Goal: Transaction & Acquisition: Purchase product/service

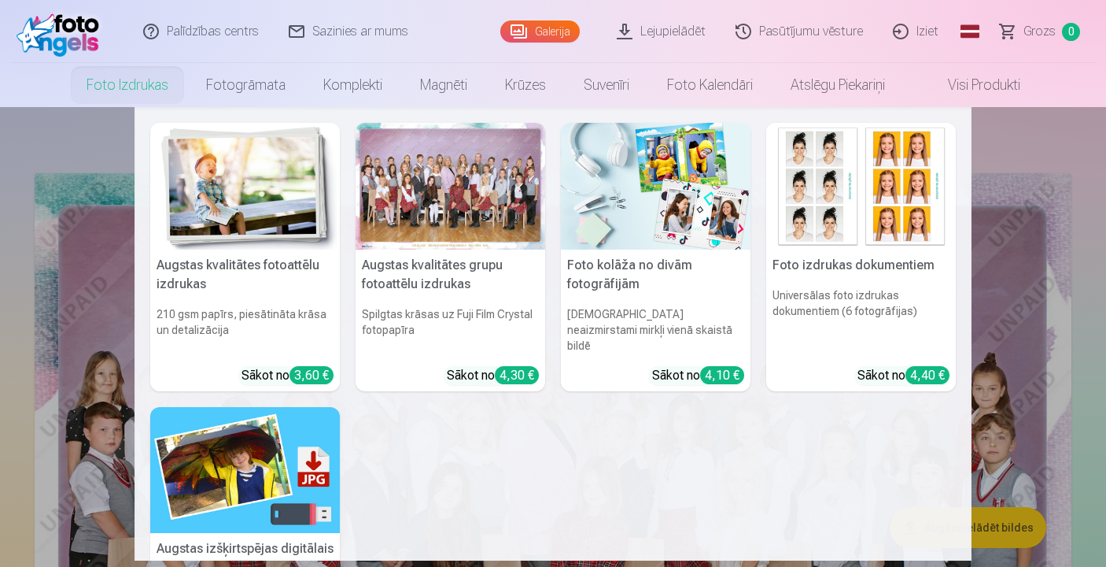
click at [137, 95] on link "Foto izdrukas" at bounding box center [128, 85] width 120 height 44
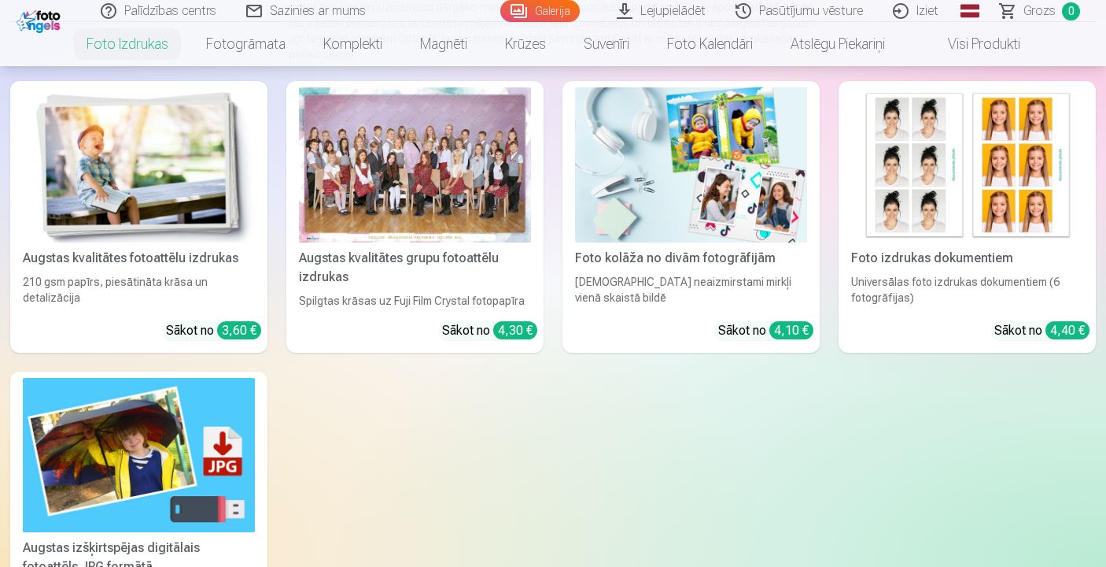
scroll to position [220, 0]
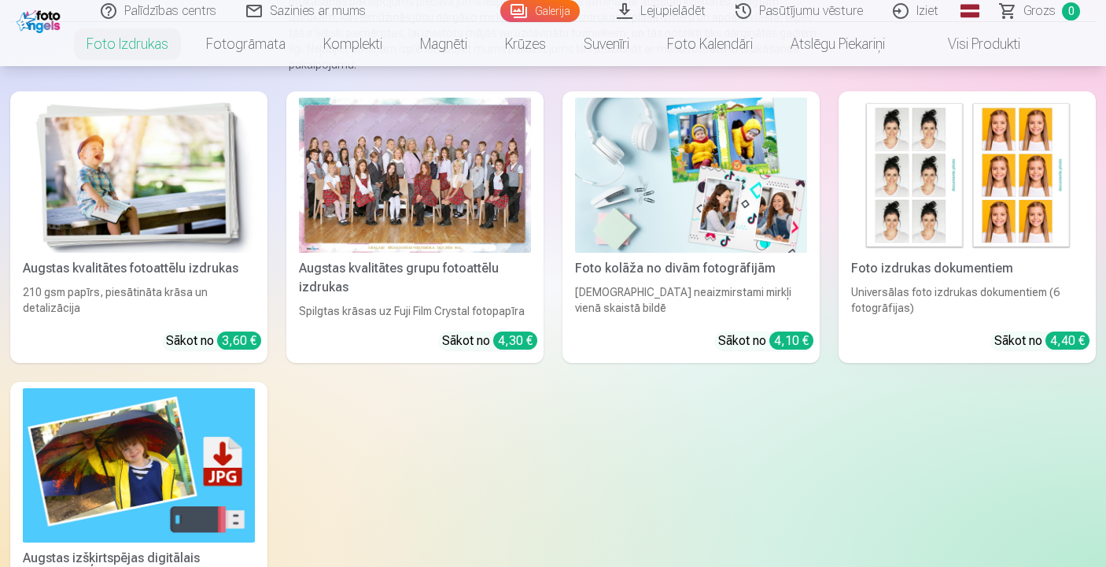
click at [392, 183] on div at bounding box center [415, 175] width 232 height 155
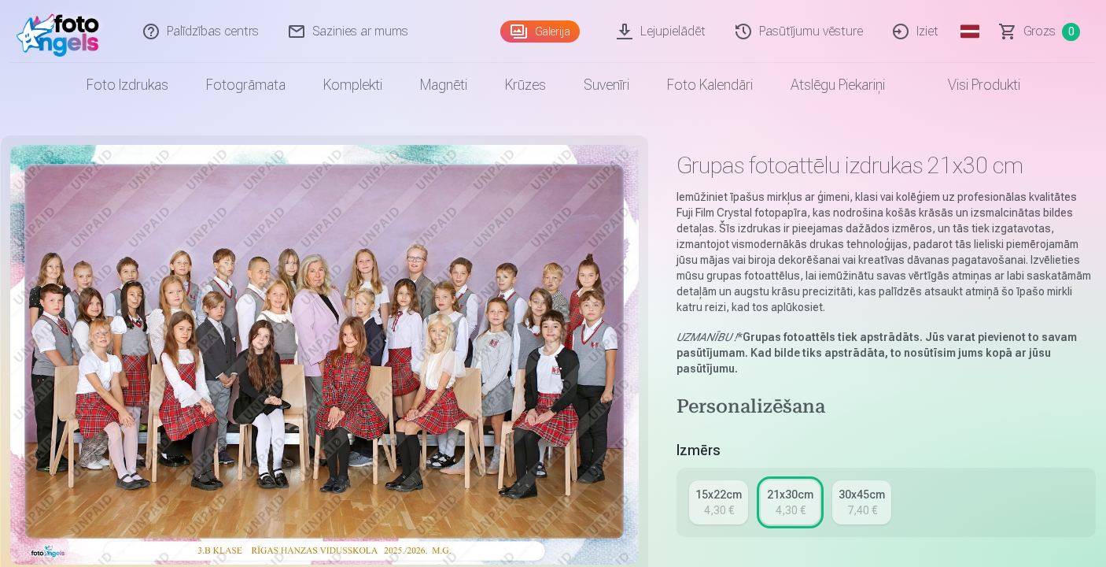
click at [717, 498] on div "15x22cm" at bounding box center [719, 494] width 46 height 16
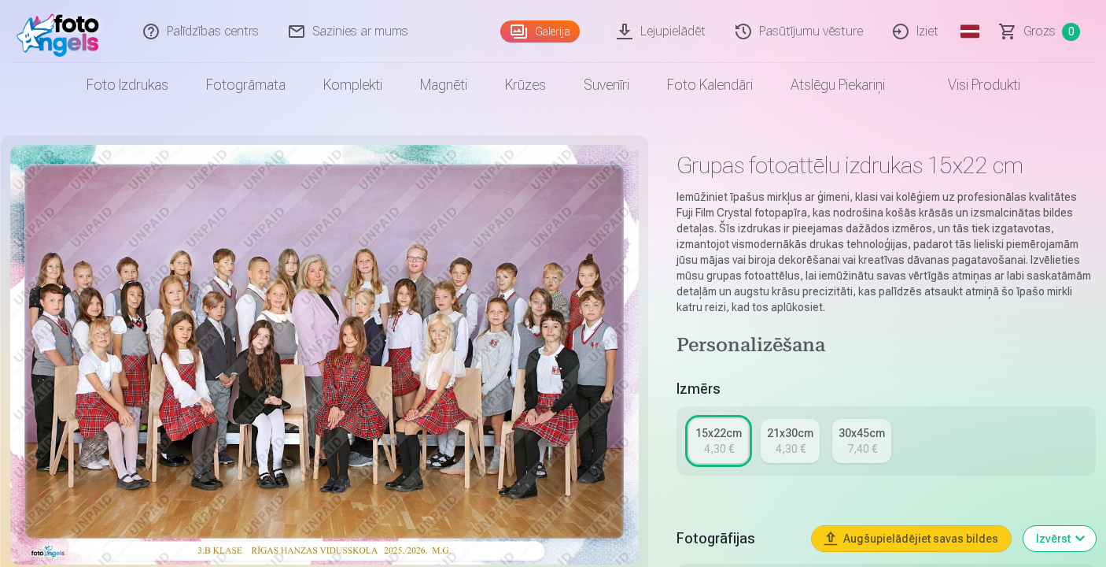
click at [792, 453] on div "4,30 €" at bounding box center [791, 449] width 30 height 16
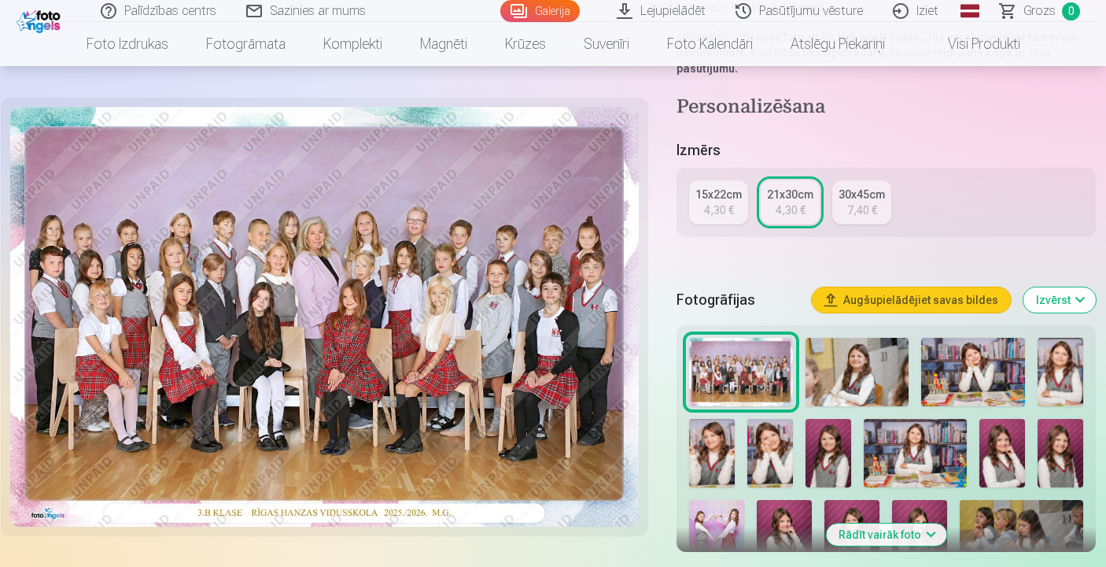
scroll to position [311, 0]
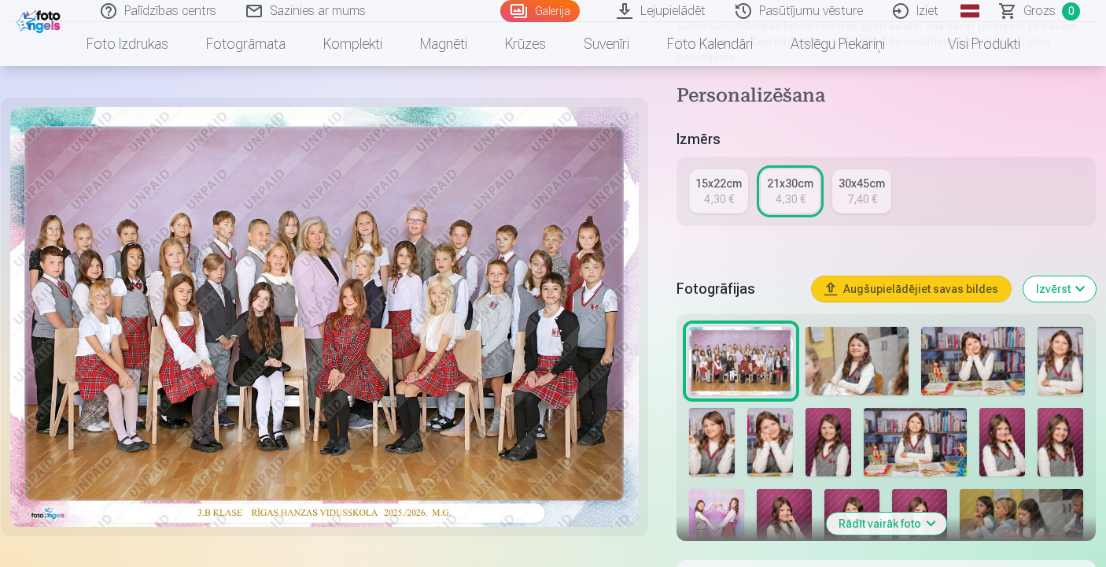
click at [752, 366] on img at bounding box center [740, 361] width 103 height 69
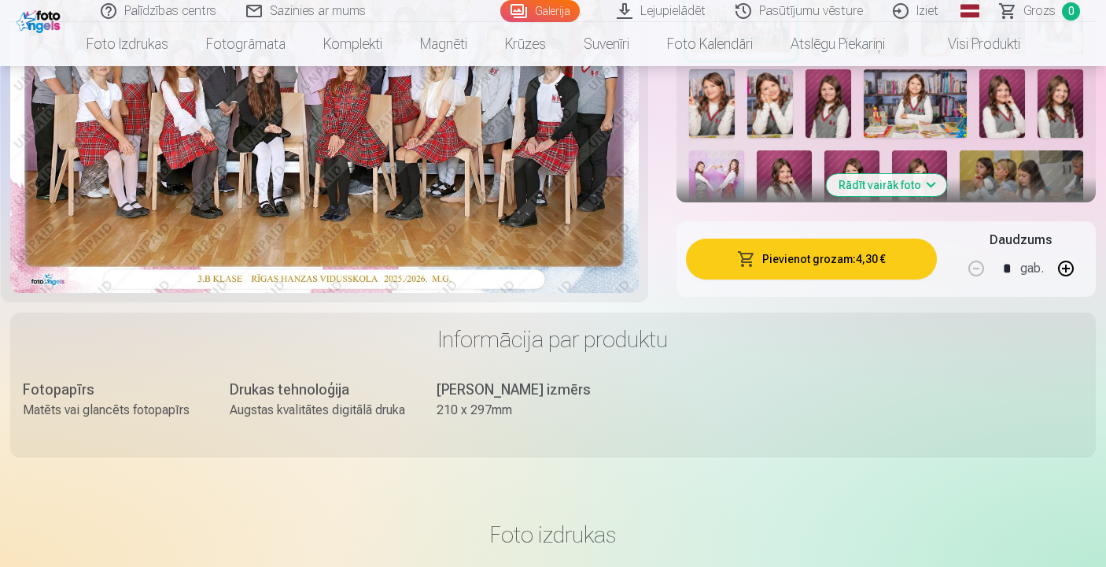
scroll to position [648, 0]
click at [818, 263] on button "Pievienot grozam : 4,30 €" at bounding box center [811, 259] width 251 height 41
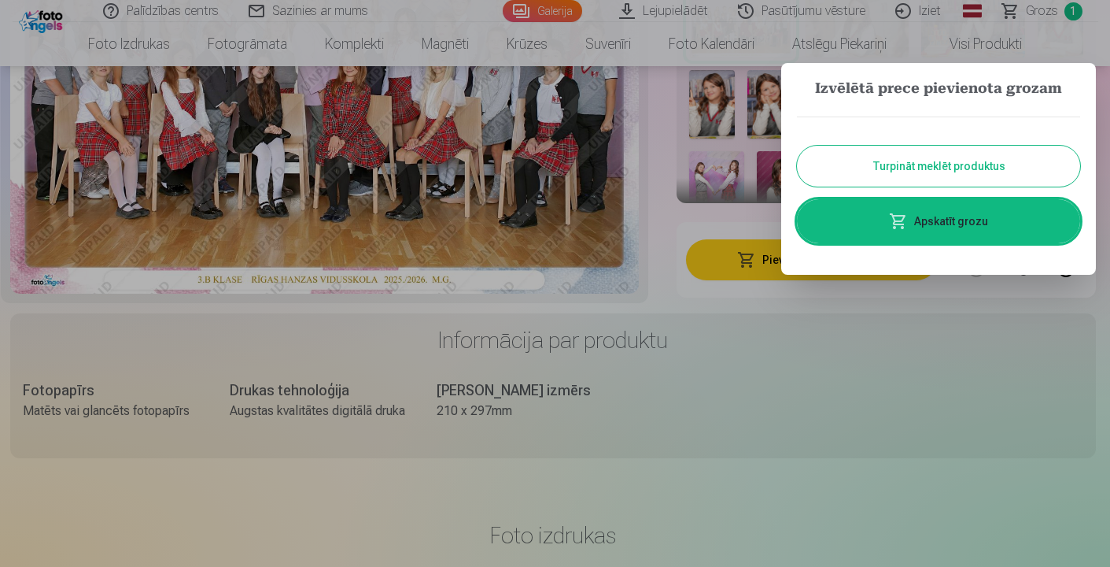
click at [813, 351] on div at bounding box center [555, 283] width 1110 height 567
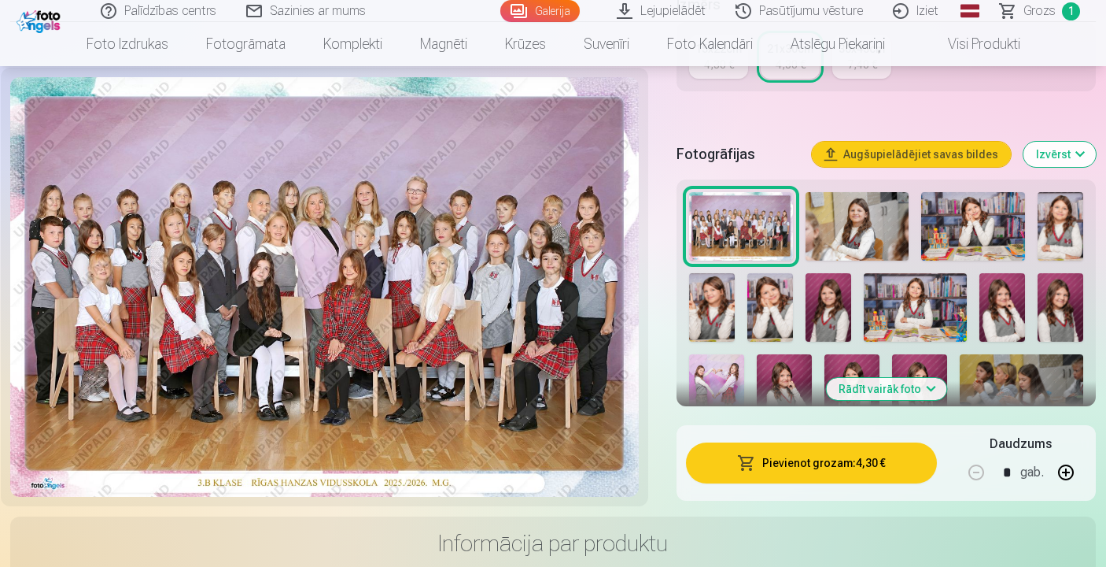
scroll to position [397, 0]
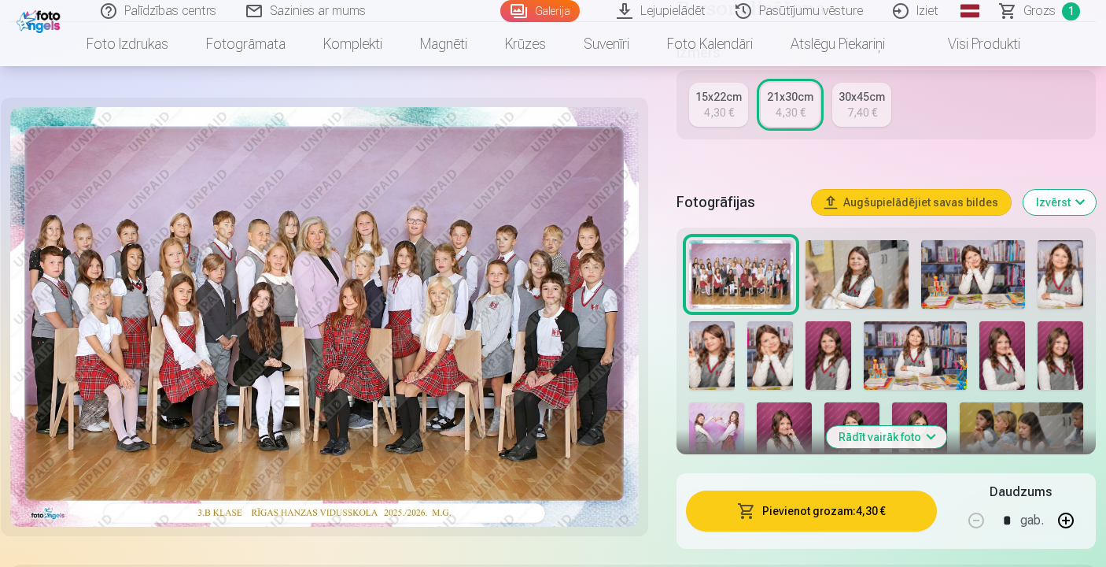
click at [844, 283] on img at bounding box center [858, 274] width 104 height 69
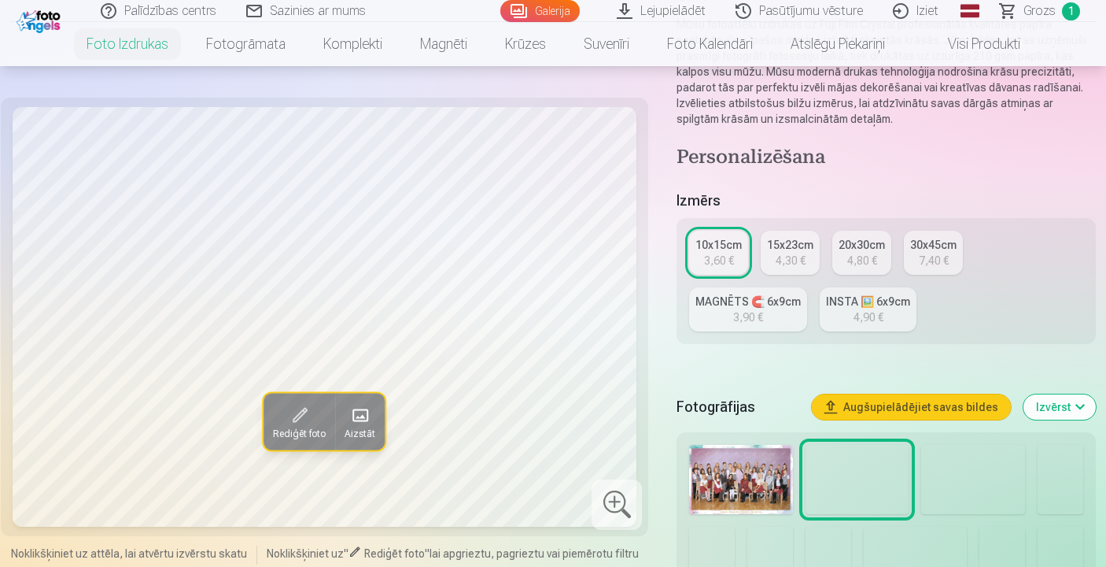
scroll to position [254, 0]
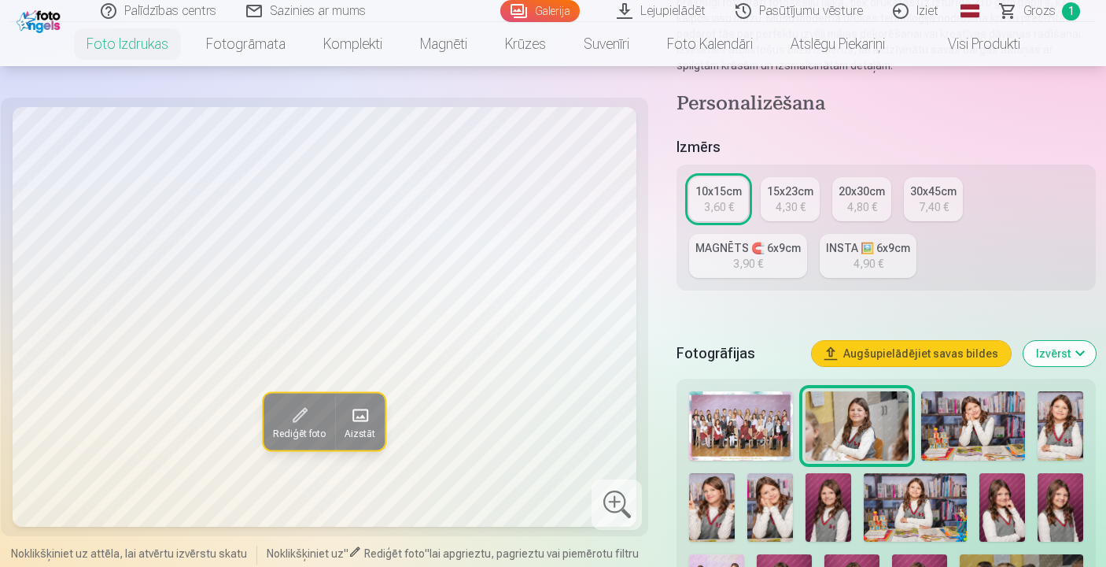
click at [977, 425] on img at bounding box center [974, 425] width 104 height 69
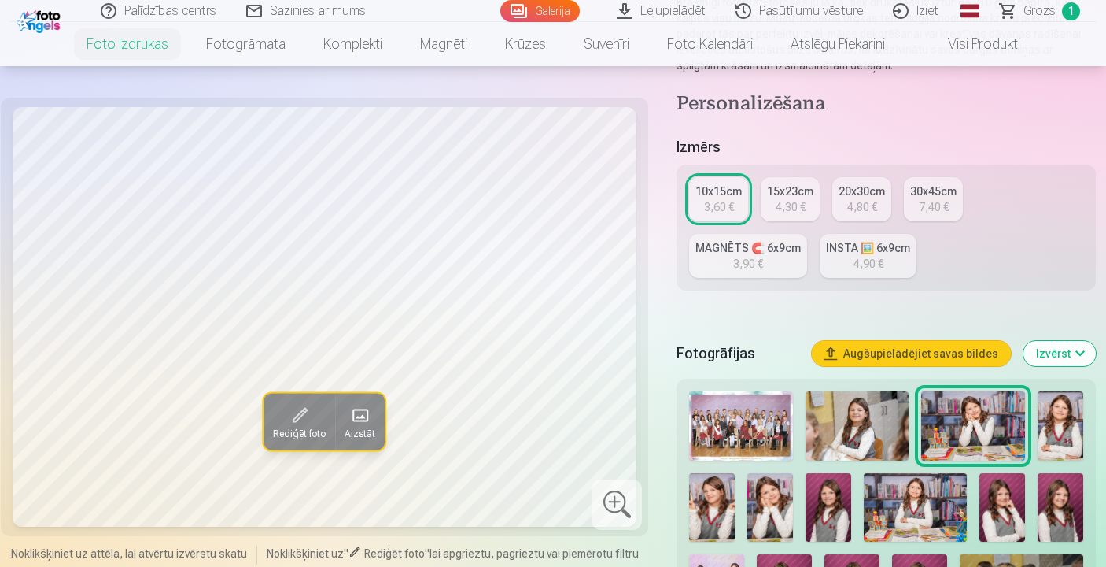
scroll to position [312, 0]
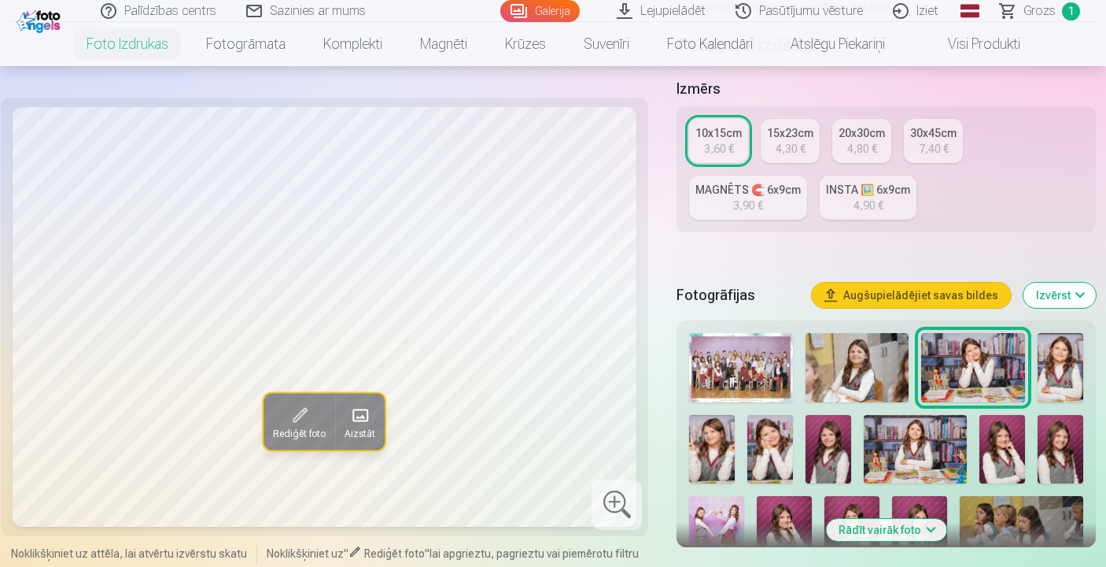
click at [1058, 370] on img at bounding box center [1061, 367] width 46 height 69
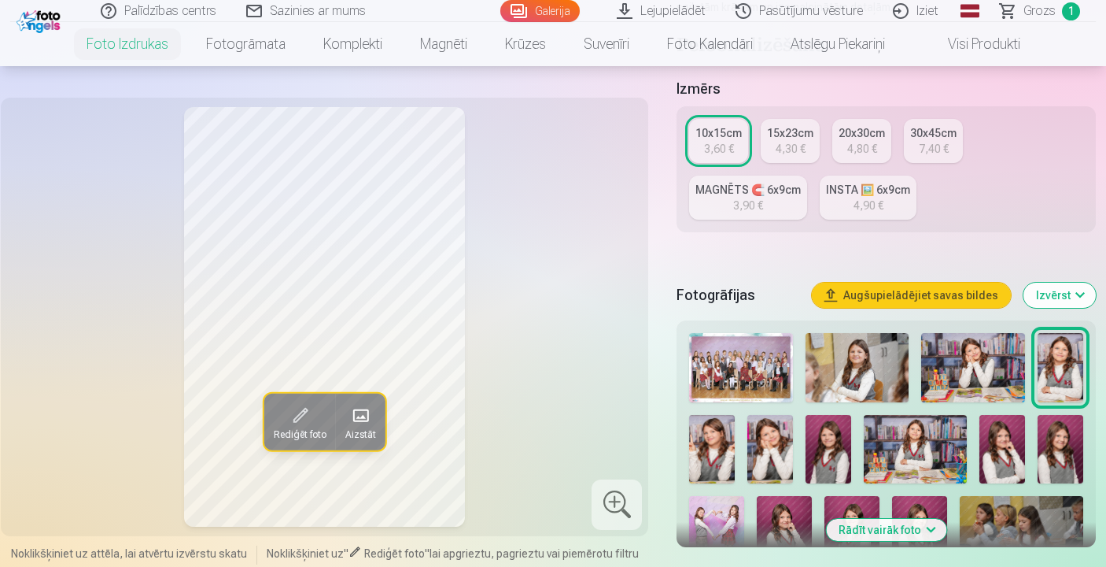
click at [723, 449] on img at bounding box center [712, 449] width 46 height 68
click at [768, 456] on img at bounding box center [771, 449] width 46 height 68
click at [978, 360] on img at bounding box center [974, 367] width 104 height 69
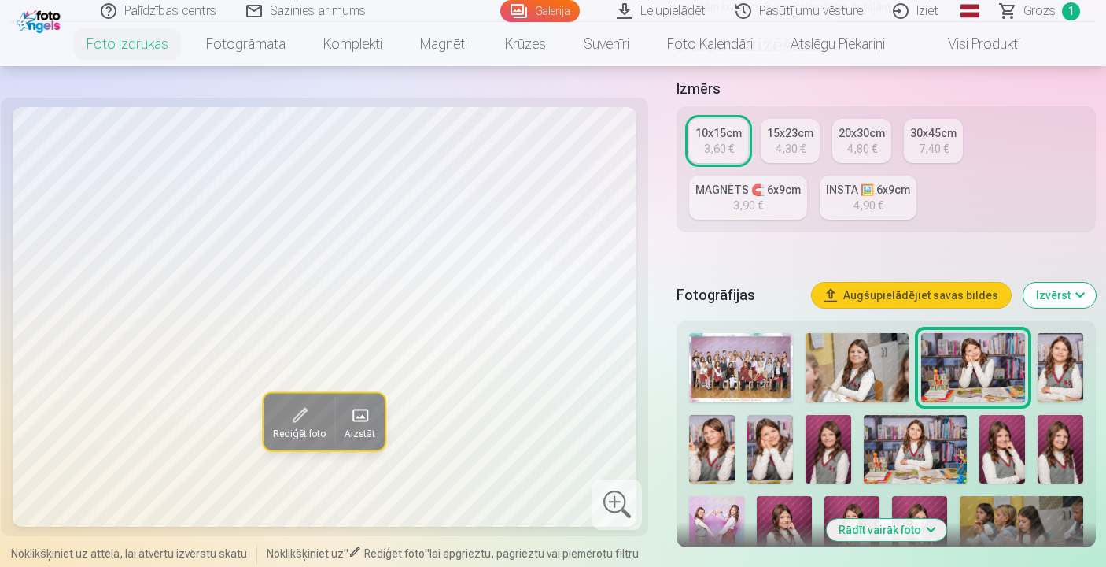
click at [778, 453] on img at bounding box center [771, 449] width 46 height 68
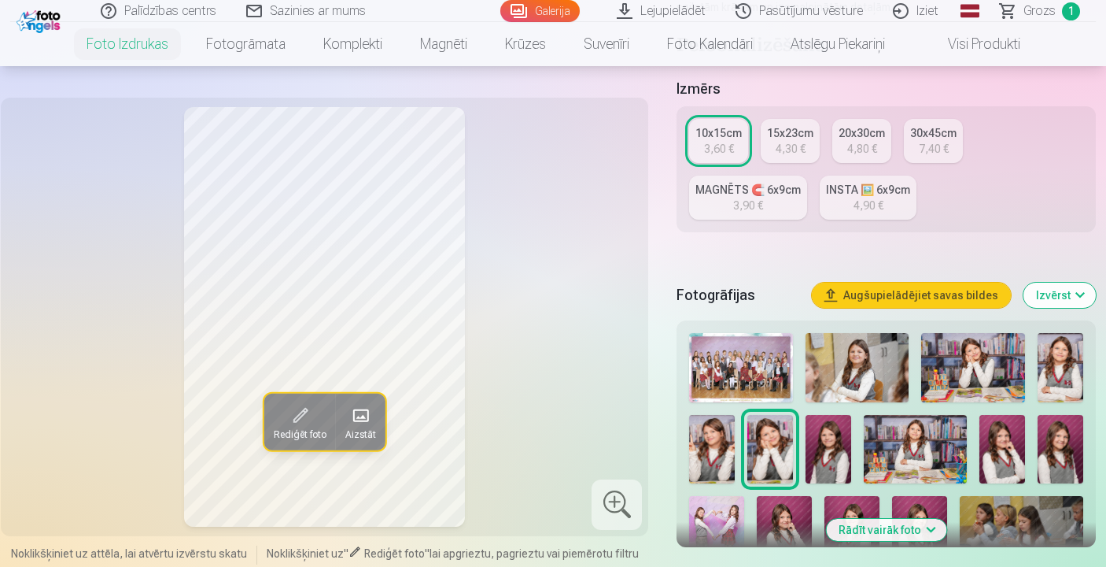
click at [833, 456] on img at bounding box center [829, 449] width 46 height 68
click at [907, 454] on img at bounding box center [915, 449] width 103 height 68
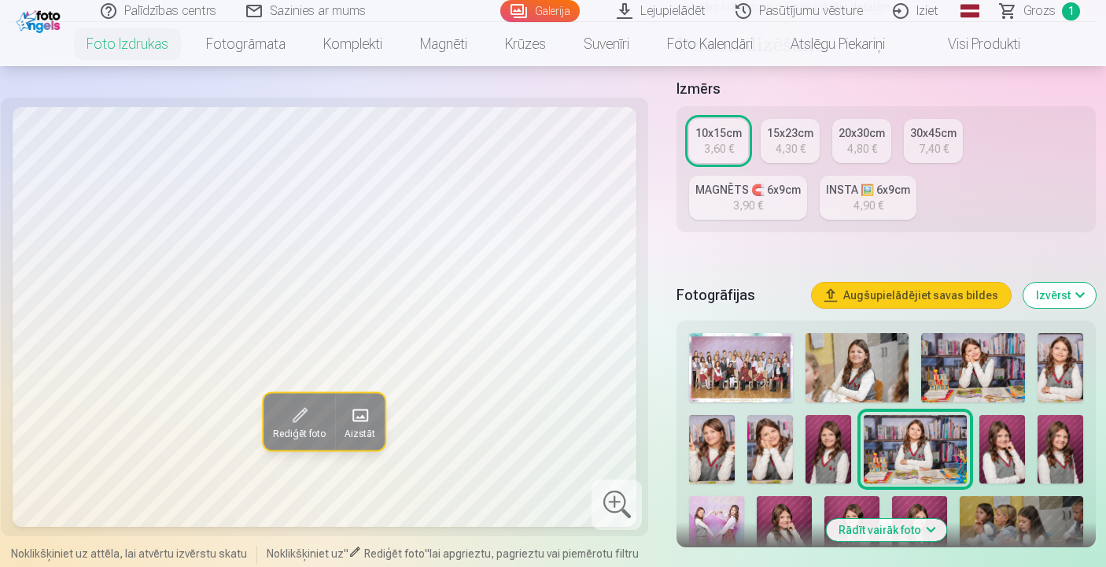
click at [858, 351] on img at bounding box center [858, 367] width 104 height 69
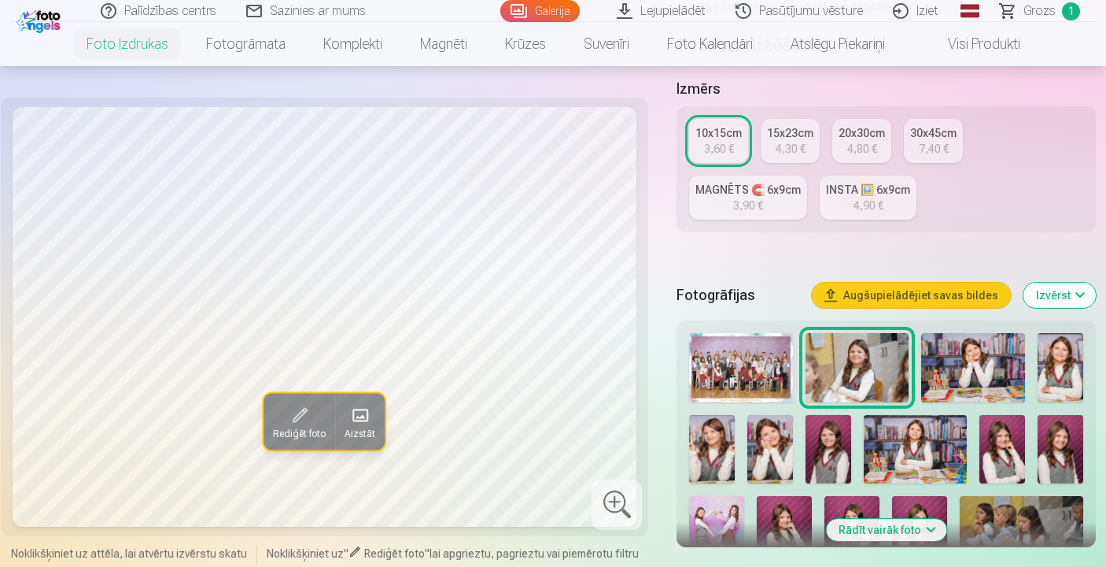
click at [896, 438] on img at bounding box center [915, 449] width 103 height 68
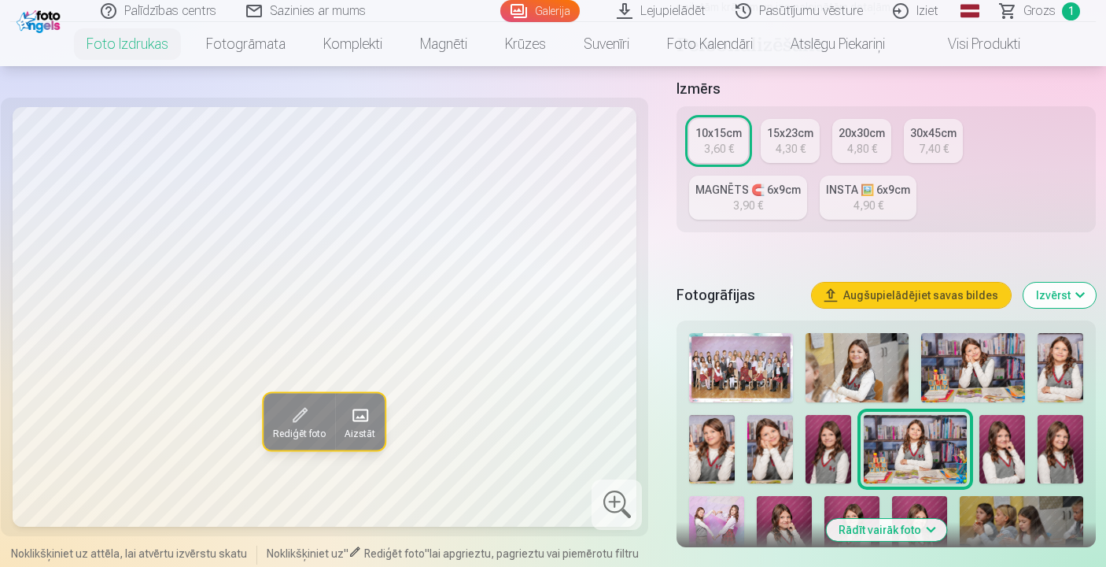
click at [997, 452] on img at bounding box center [1003, 449] width 46 height 68
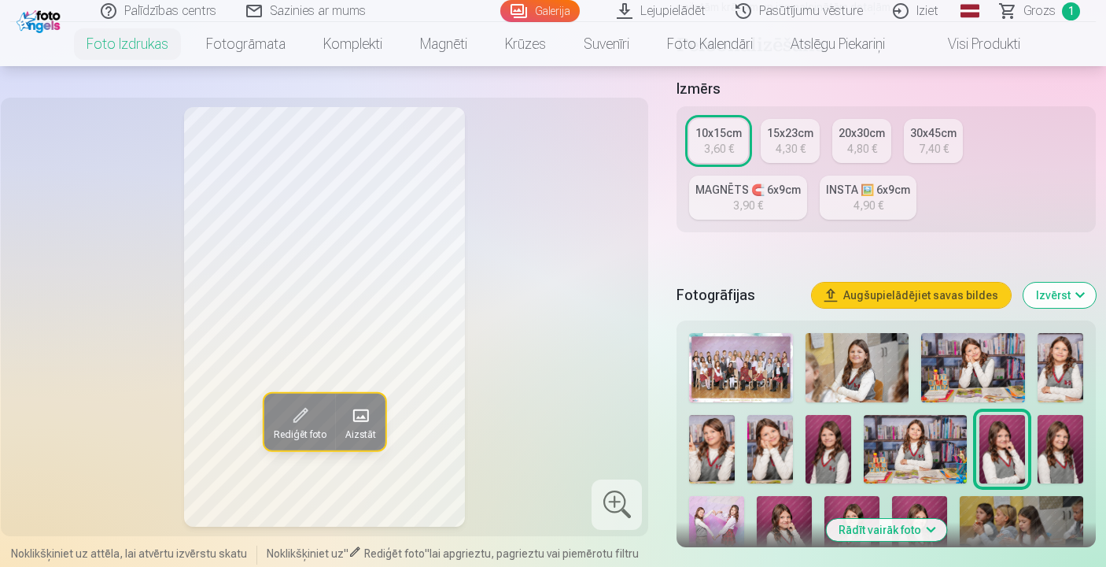
click at [1067, 451] on img at bounding box center [1061, 449] width 46 height 68
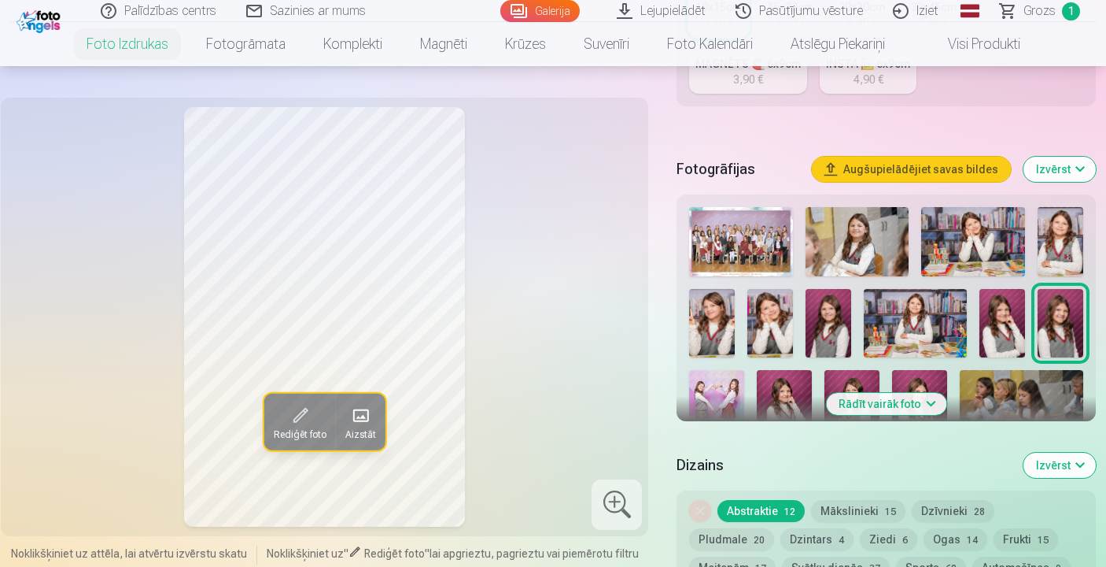
scroll to position [445, 0]
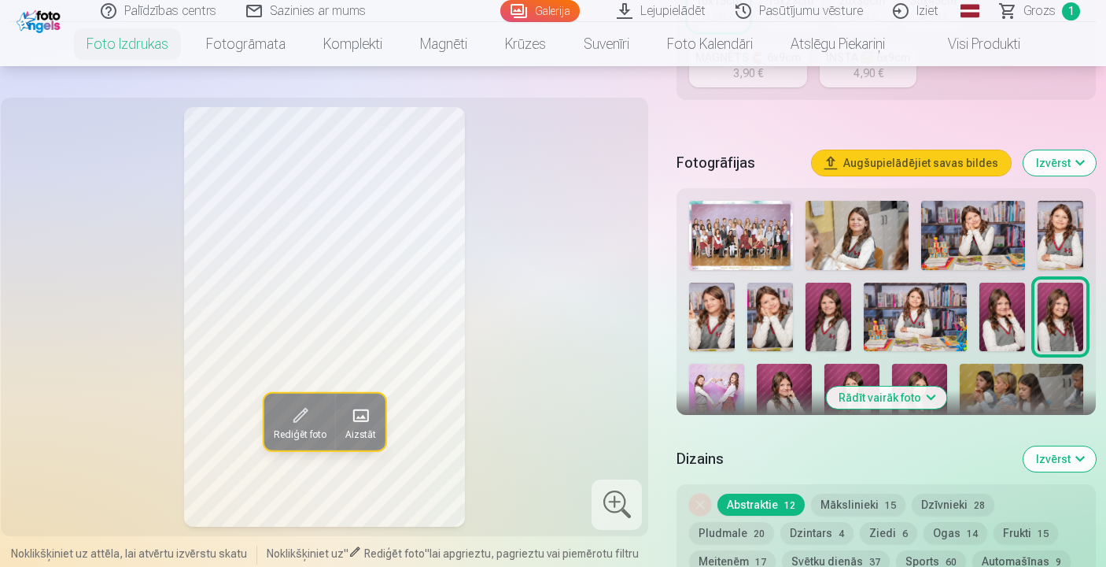
click at [716, 383] on img at bounding box center [716, 405] width 55 height 83
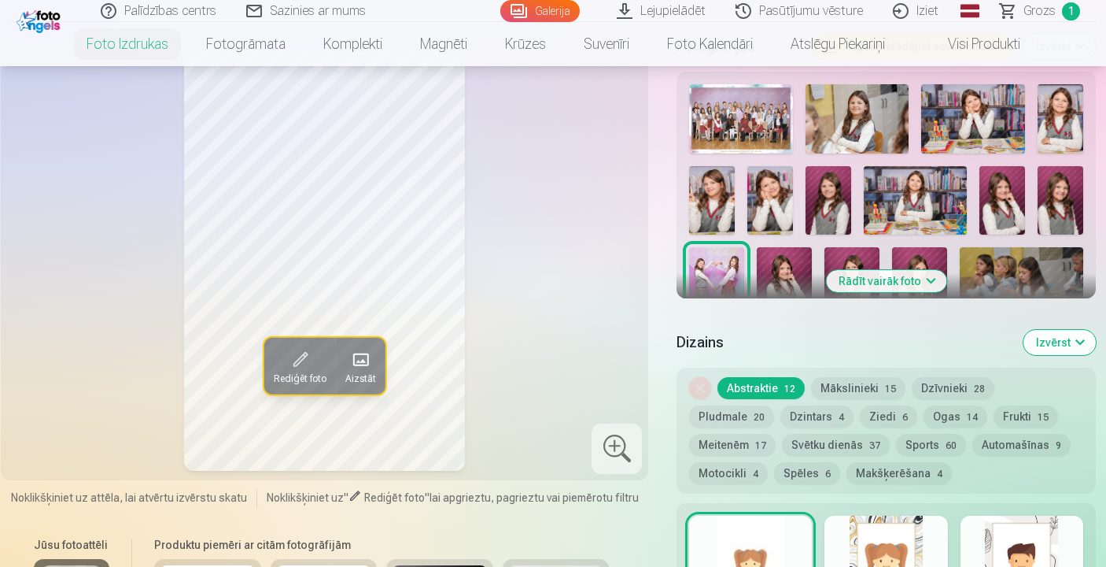
scroll to position [562, 0]
click at [785, 260] on img at bounding box center [784, 287] width 55 height 83
click at [897, 274] on button "Rādīt vairāk foto" at bounding box center [886, 280] width 120 height 22
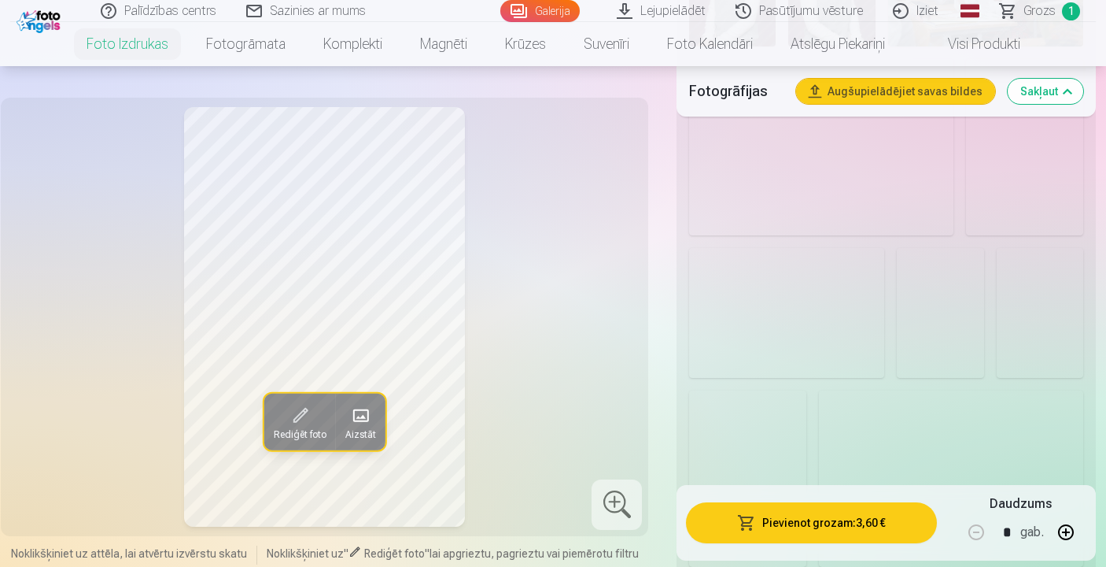
scroll to position [1299, 0]
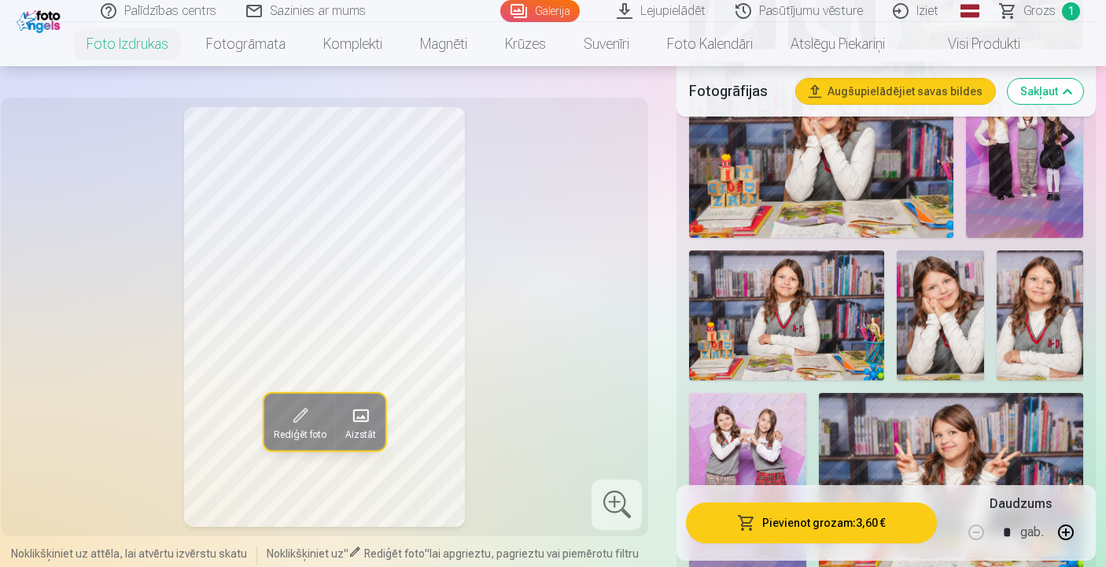
click at [801, 320] on img at bounding box center [786, 315] width 195 height 130
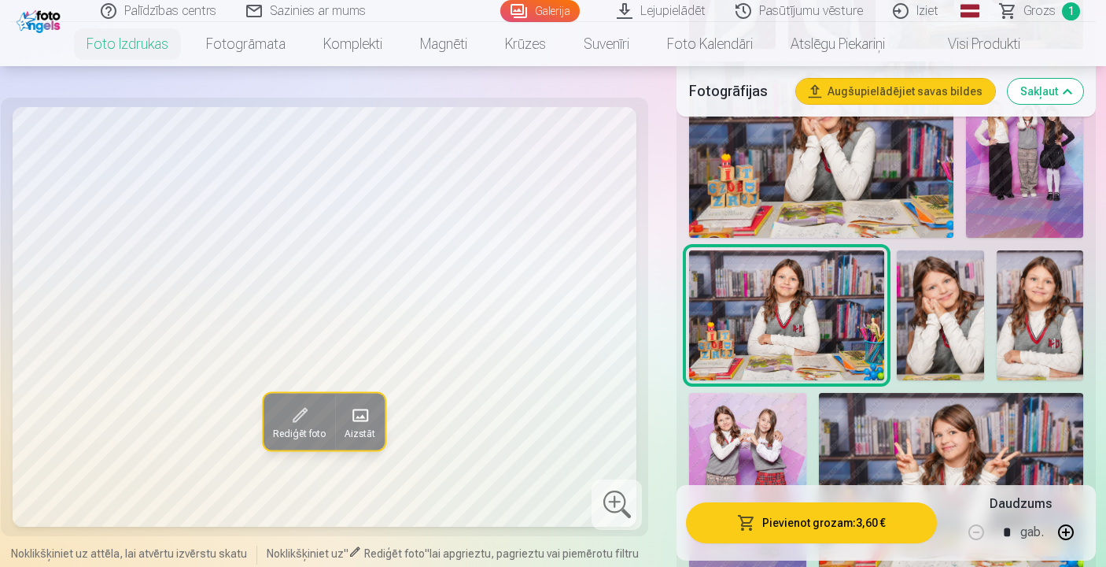
click at [938, 311] on img at bounding box center [940, 315] width 87 height 130
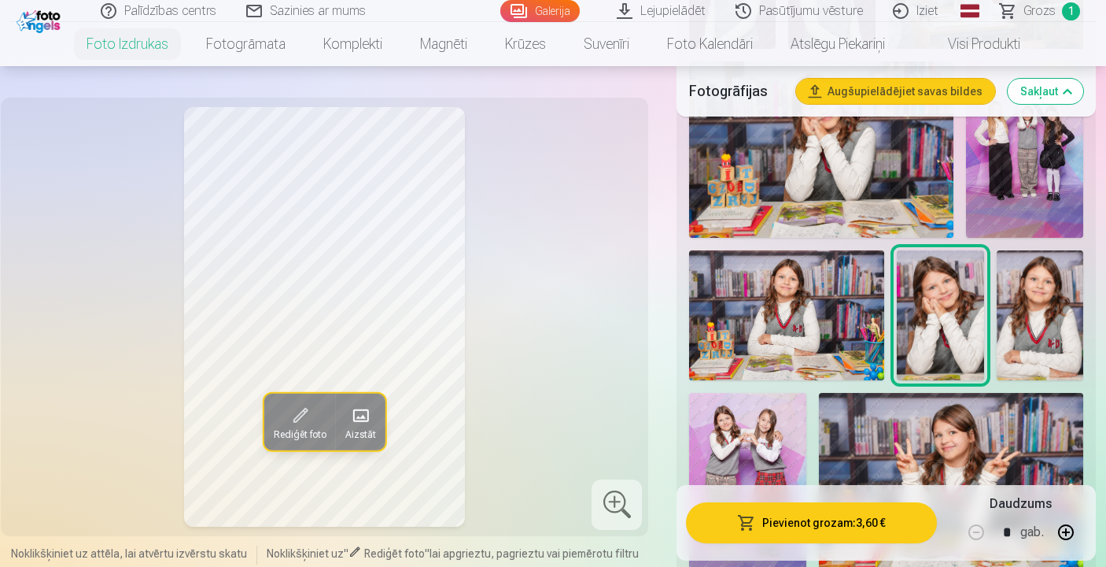
click at [1036, 316] on img at bounding box center [1040, 315] width 87 height 130
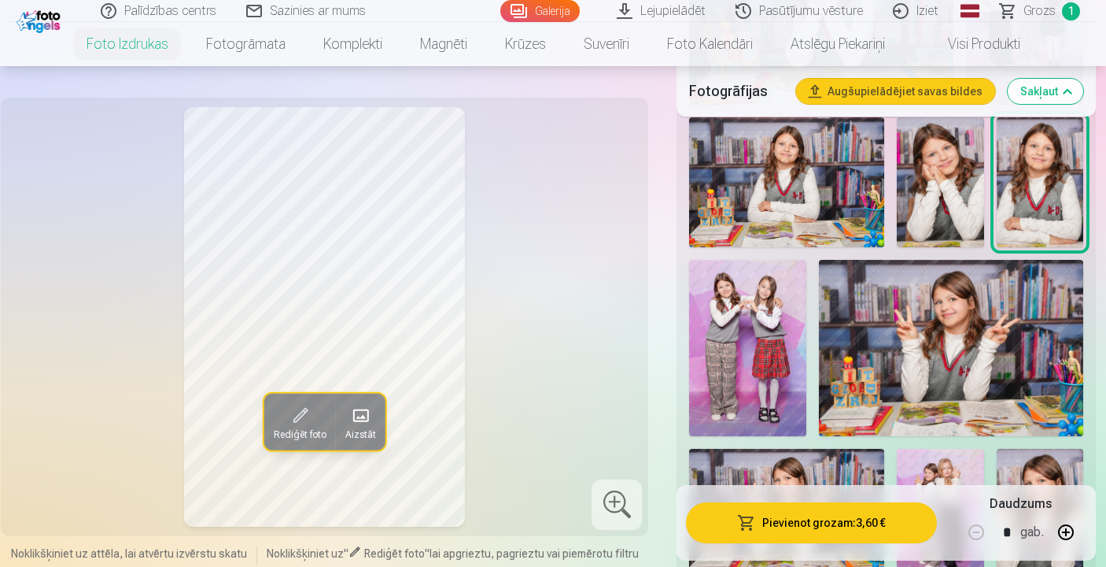
scroll to position [1451, 0]
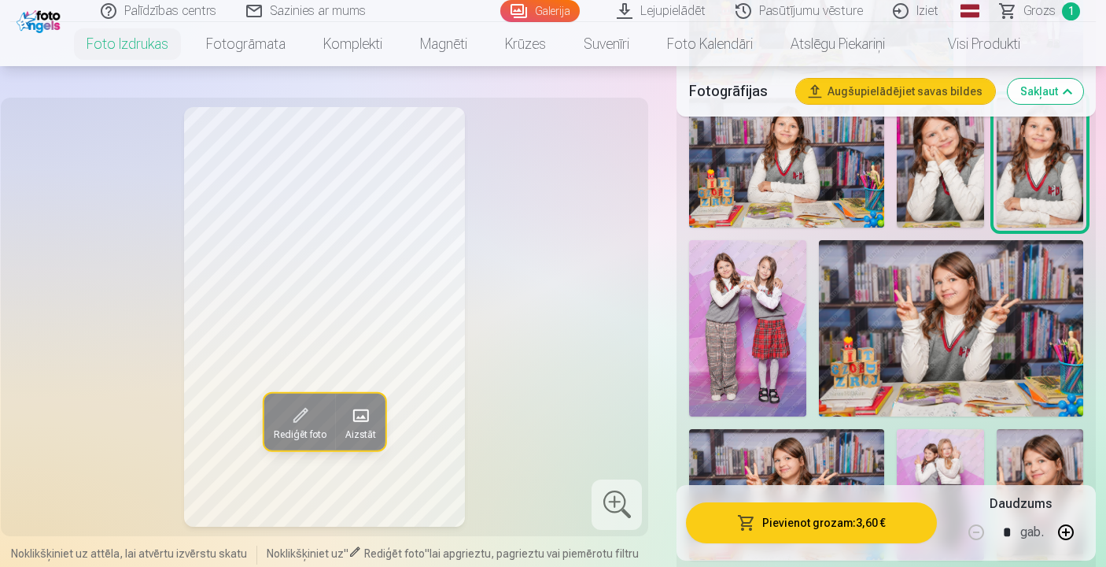
click at [758, 335] on img at bounding box center [747, 328] width 117 height 176
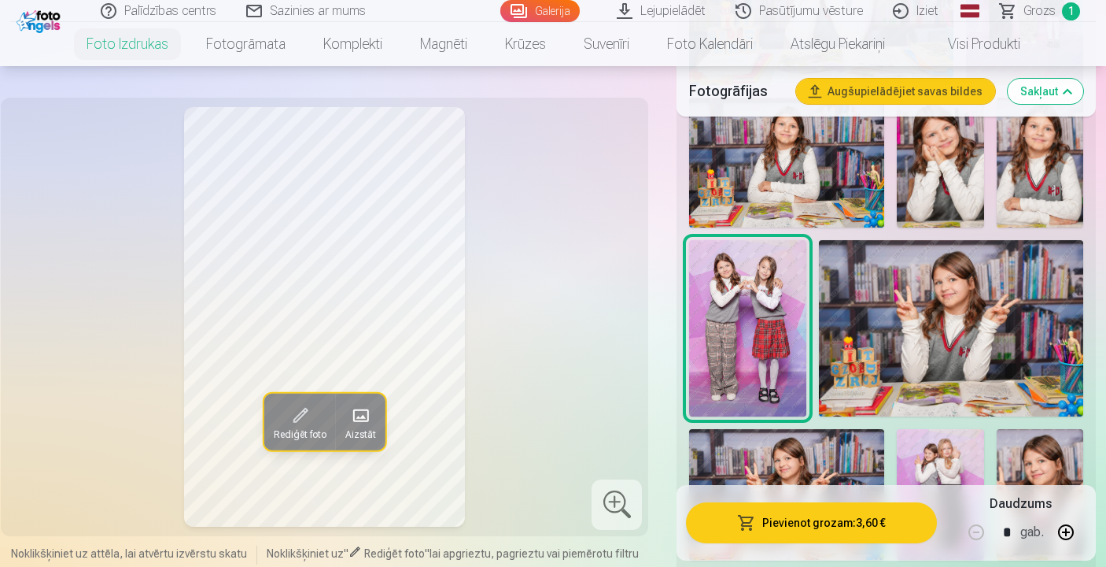
click at [918, 334] on img at bounding box center [951, 328] width 264 height 176
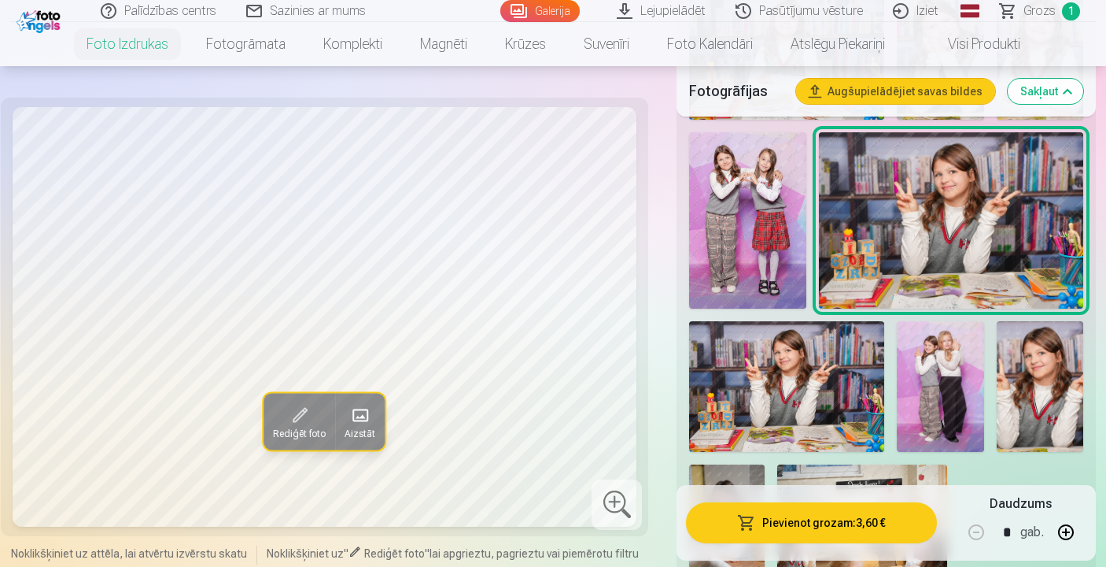
scroll to position [1571, 0]
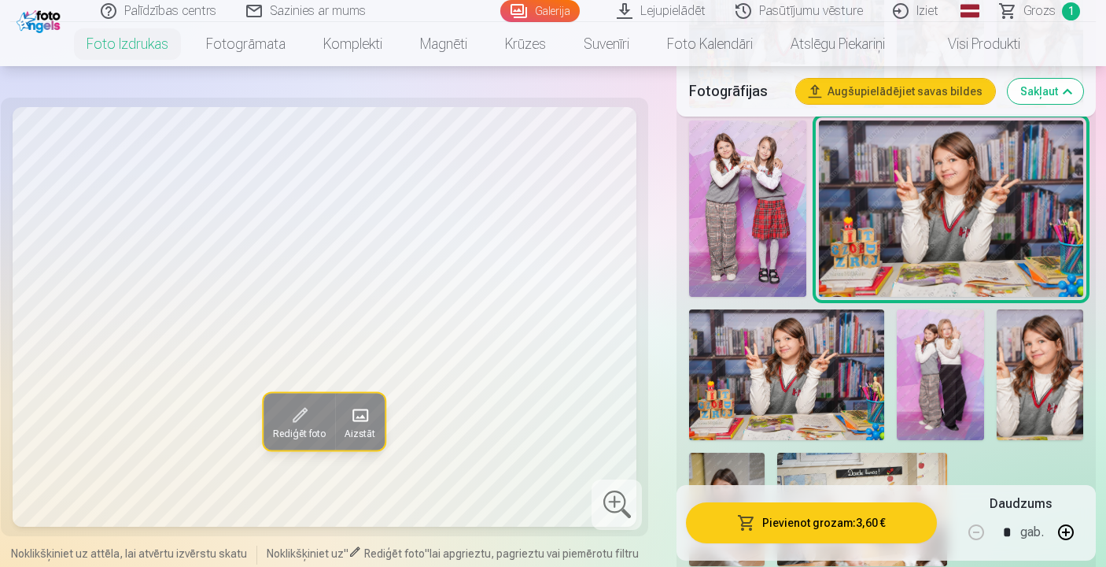
click at [932, 346] on img at bounding box center [940, 374] width 87 height 131
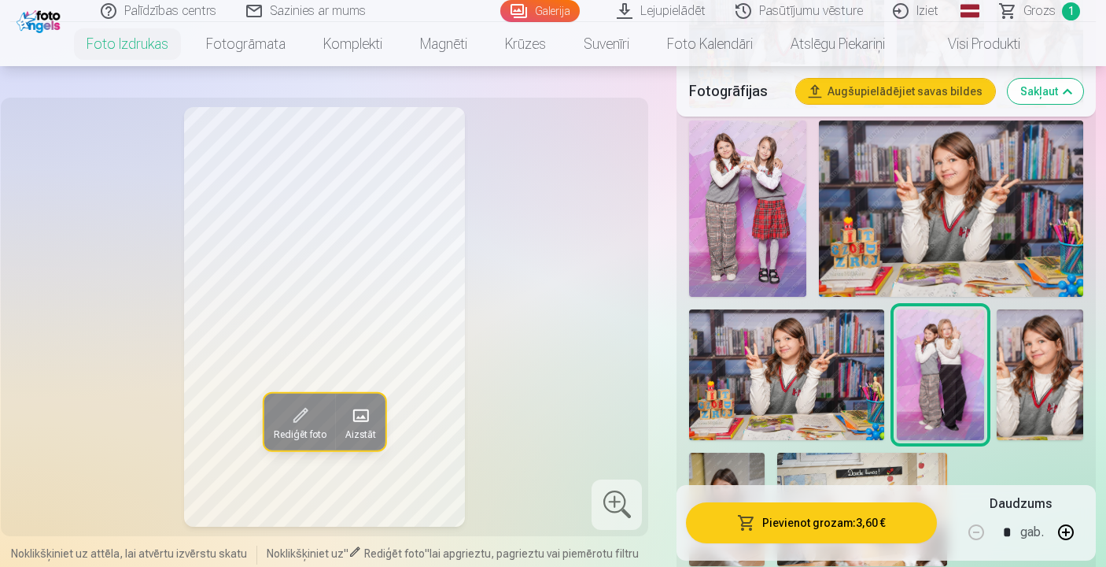
click at [1029, 358] on img at bounding box center [1040, 374] width 87 height 130
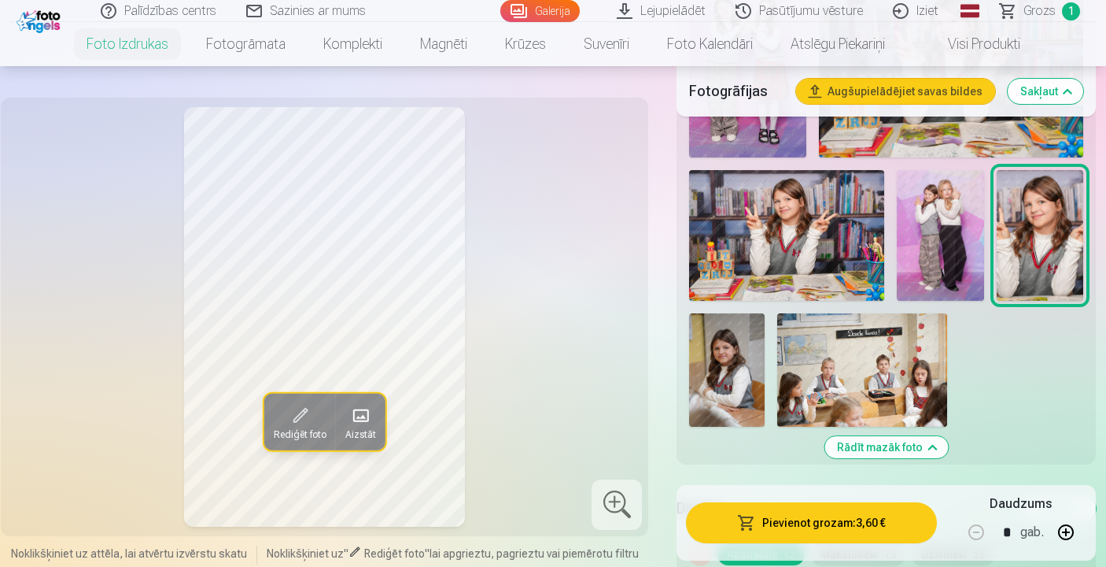
scroll to position [1711, 0]
click at [720, 368] on img at bounding box center [727, 368] width 76 height 113
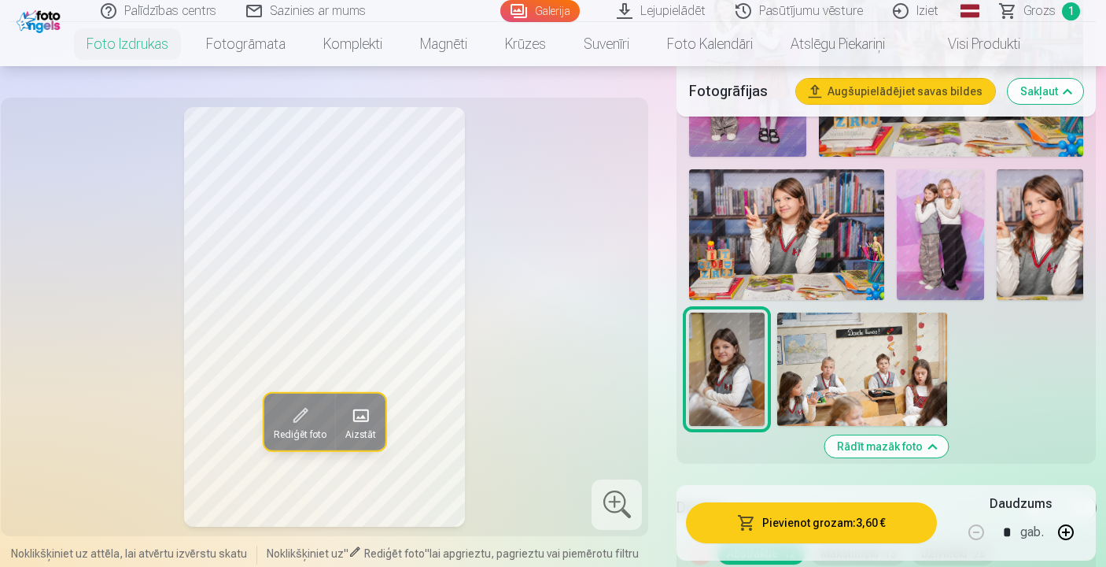
click at [845, 397] on img at bounding box center [863, 368] width 170 height 113
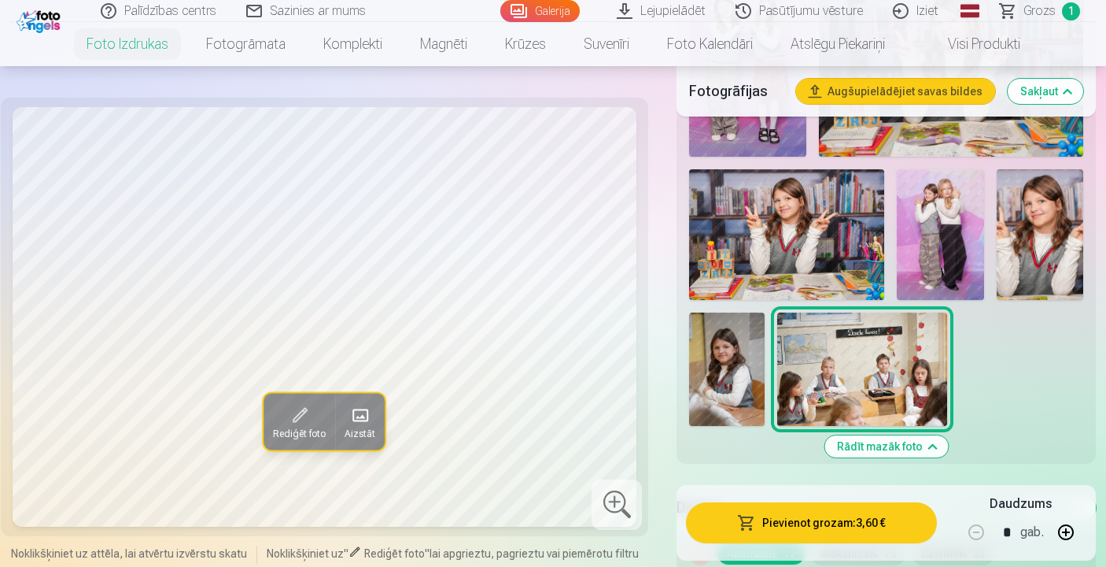
click at [715, 382] on img at bounding box center [727, 368] width 76 height 113
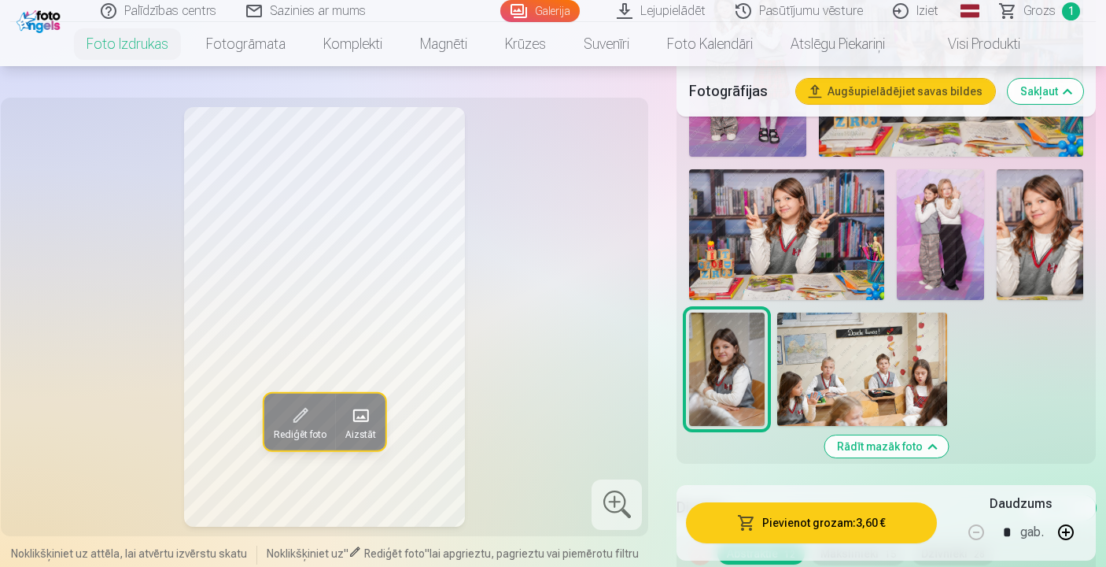
click at [1035, 237] on img at bounding box center [1040, 234] width 87 height 130
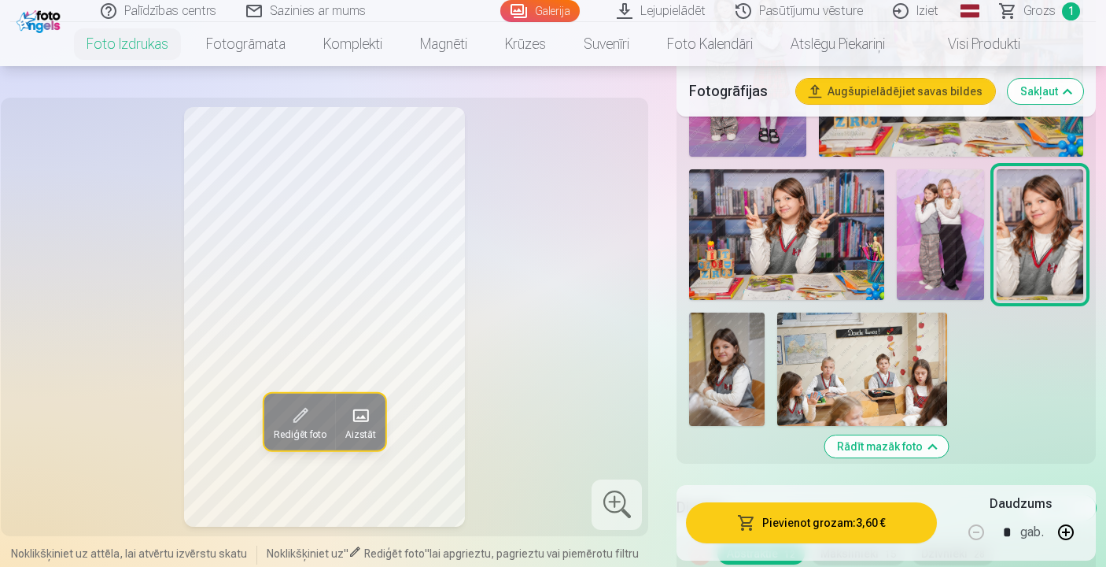
click at [931, 247] on img at bounding box center [940, 234] width 87 height 131
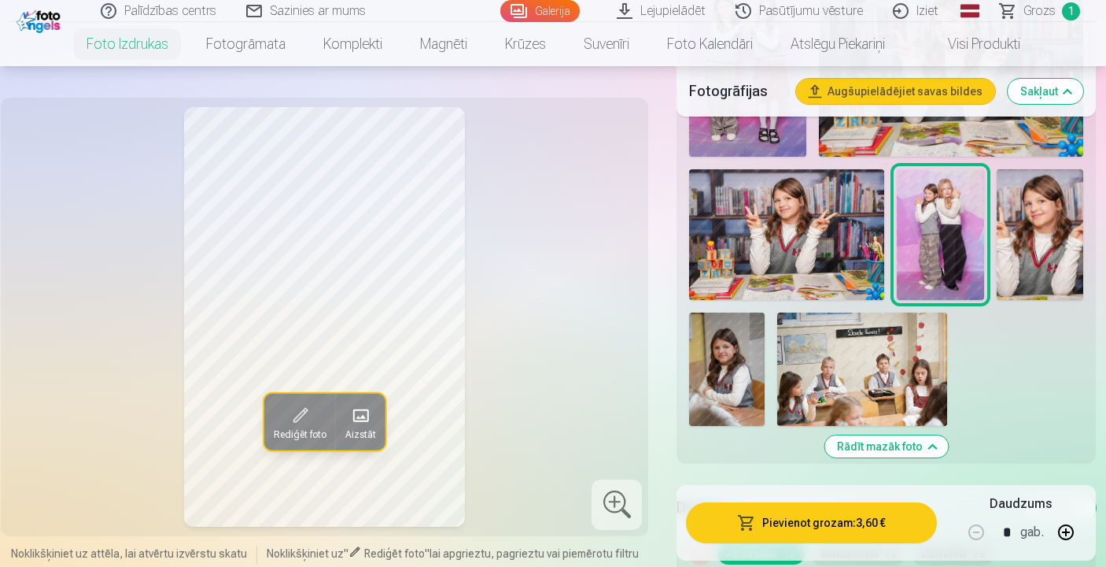
click at [807, 254] on img at bounding box center [786, 234] width 195 height 130
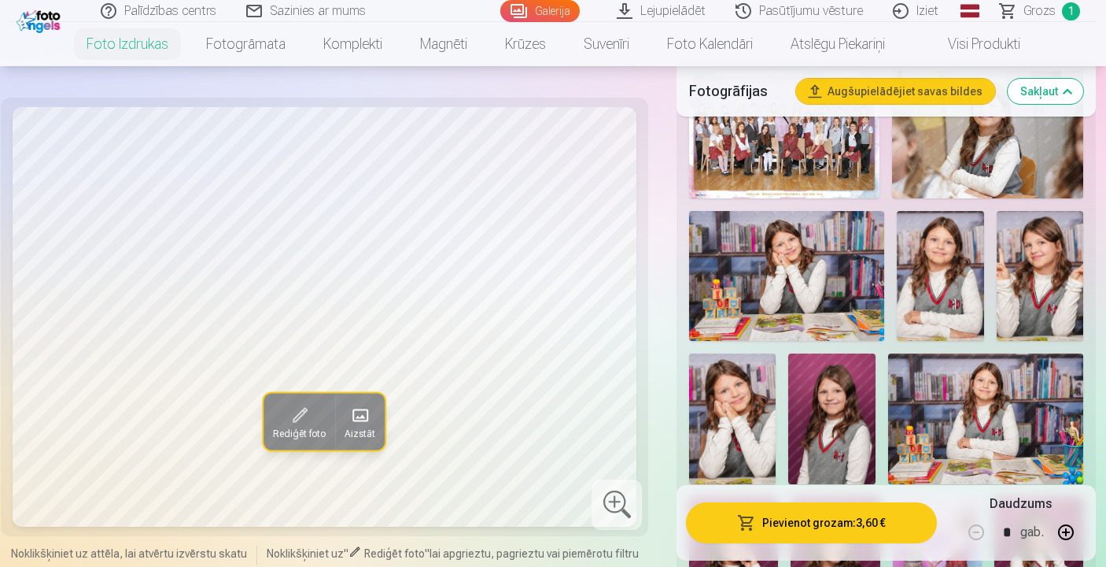
scroll to position [571, 0]
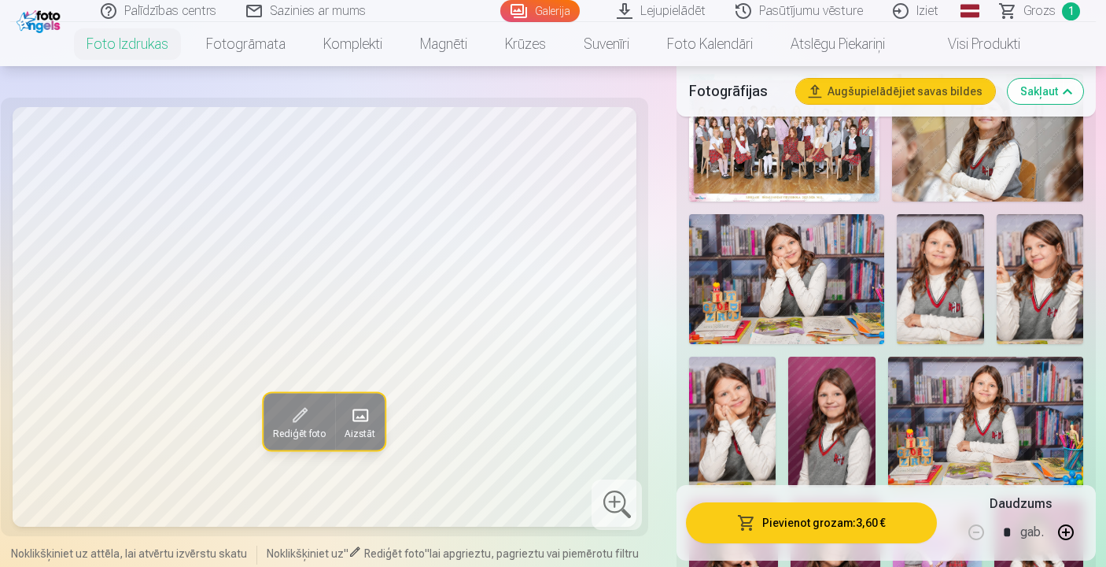
click at [953, 281] on img at bounding box center [940, 279] width 87 height 130
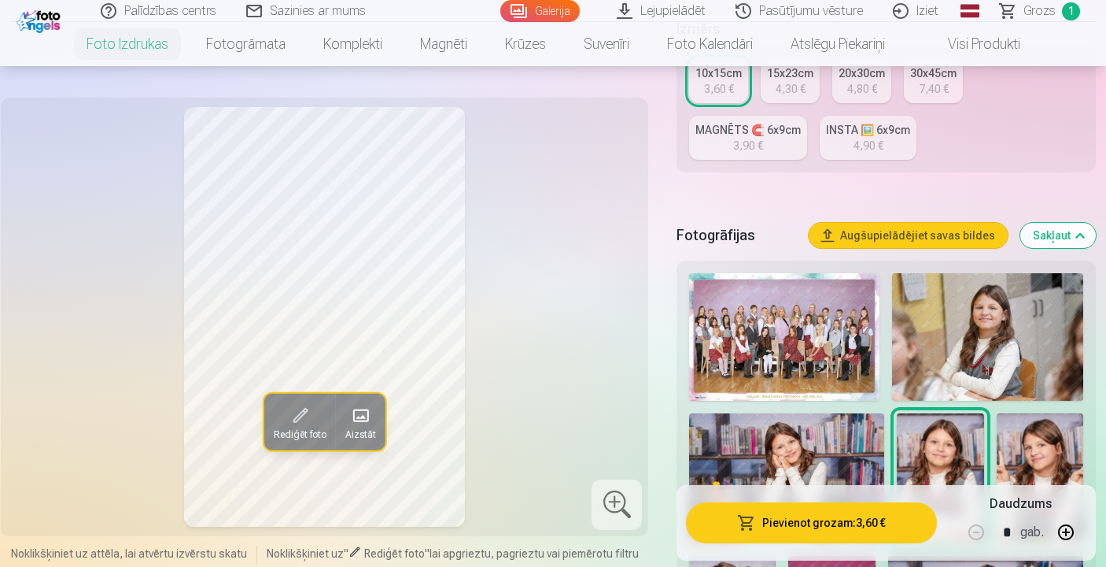
scroll to position [346, 0]
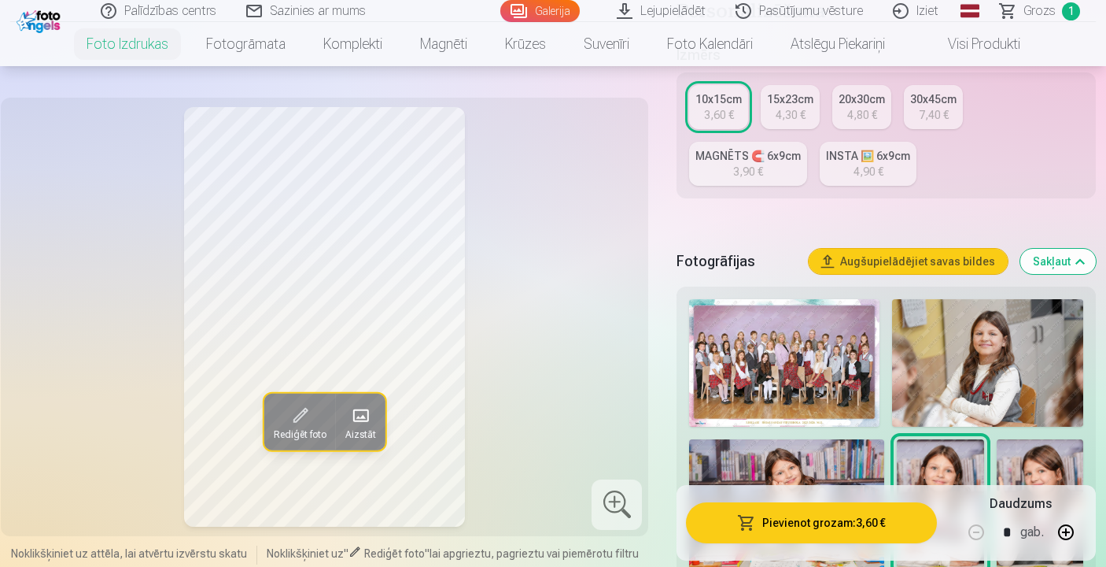
click at [717, 102] on div "10x15cm" at bounding box center [719, 99] width 46 height 16
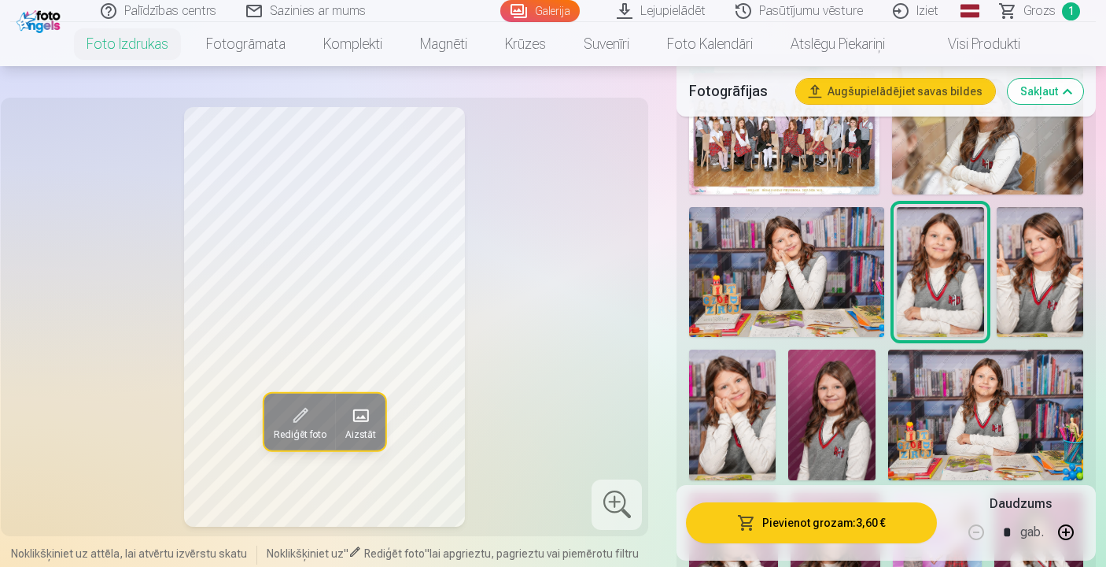
scroll to position [582, 0]
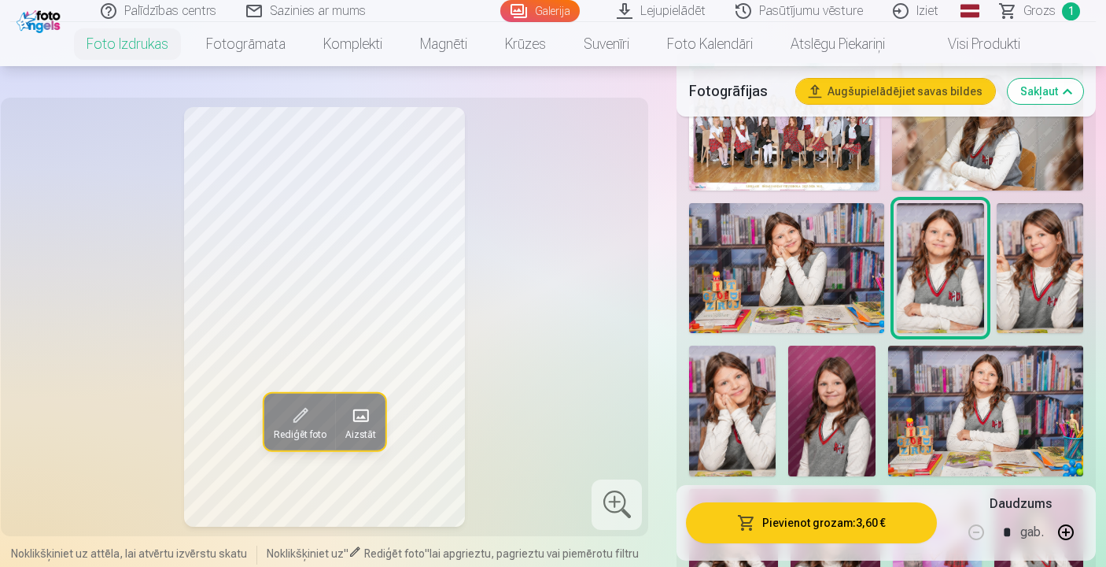
click at [808, 270] on img at bounding box center [786, 268] width 195 height 130
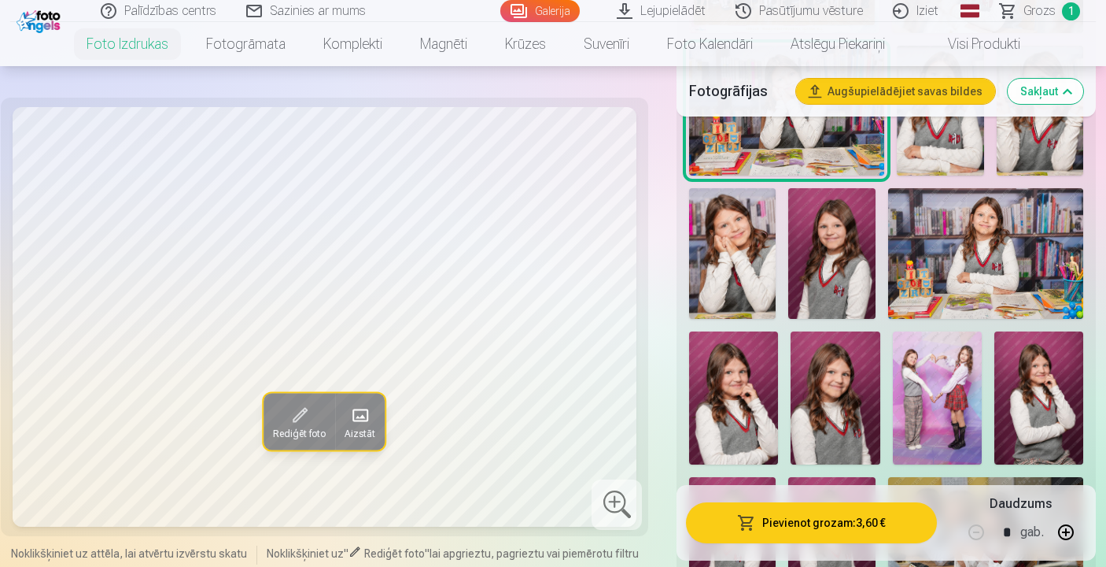
scroll to position [744, 0]
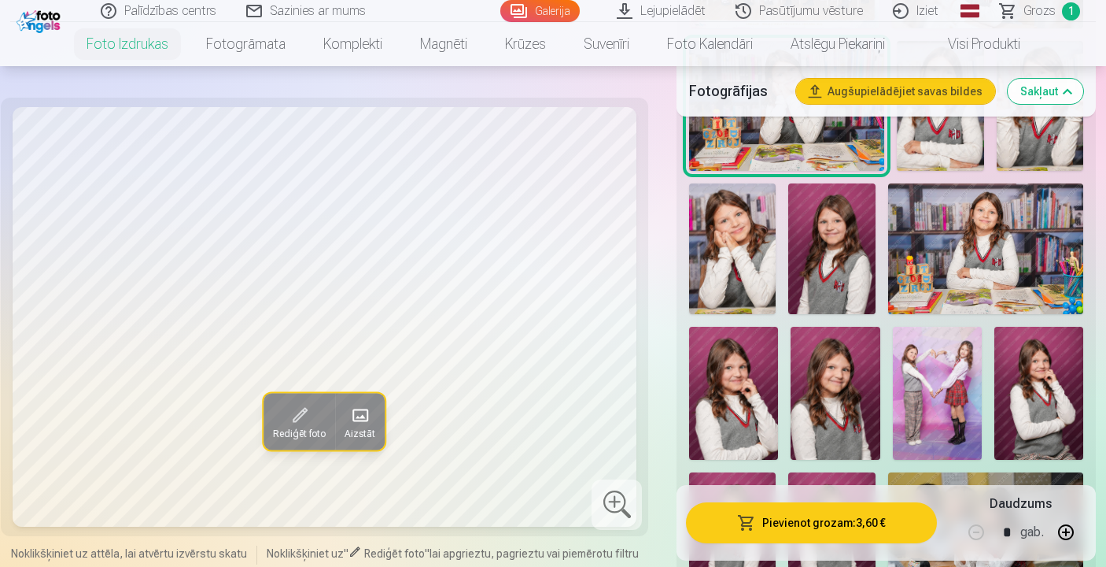
click at [830, 285] on img at bounding box center [832, 248] width 87 height 131
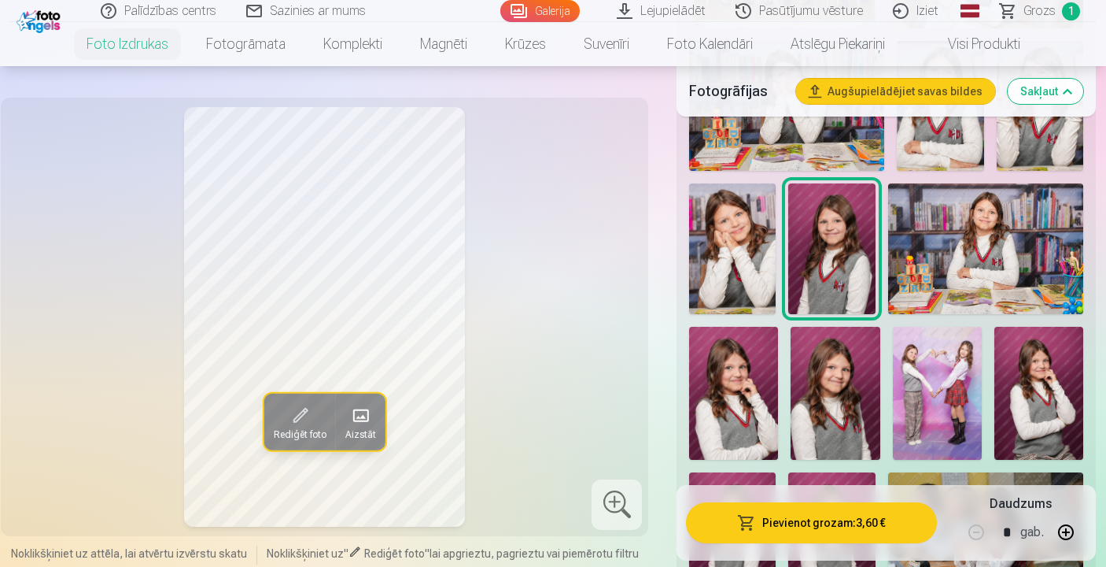
click at [819, 390] on img at bounding box center [835, 394] width 89 height 134
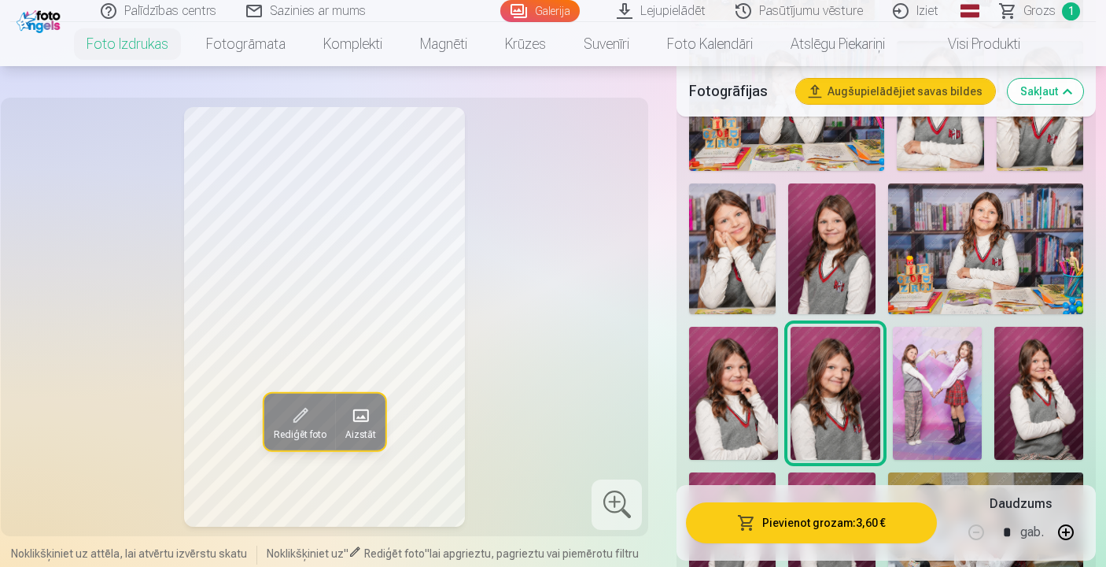
click at [747, 380] on img at bounding box center [733, 394] width 89 height 134
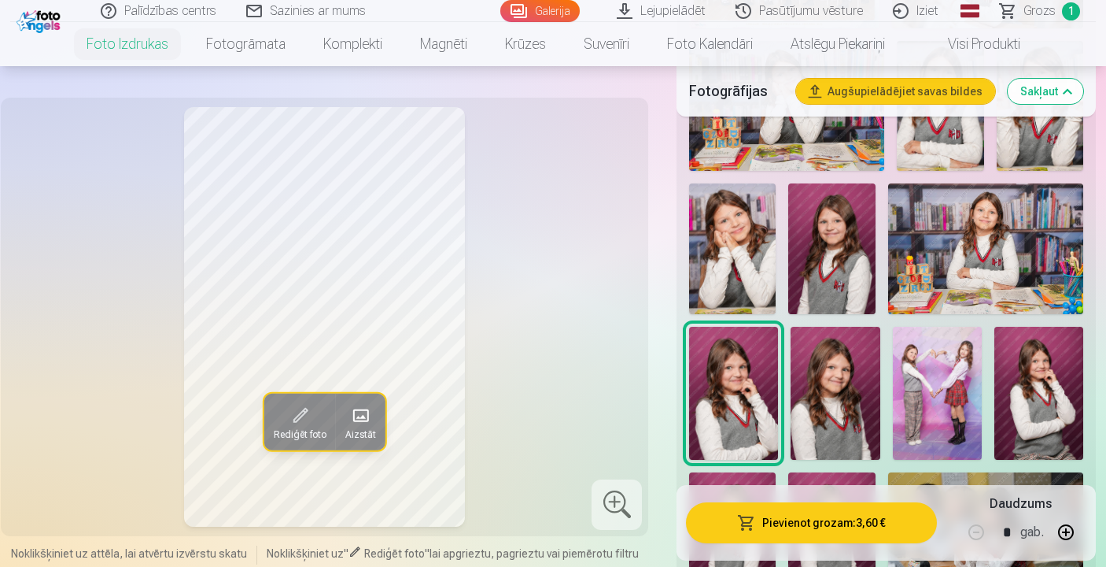
click at [836, 277] on img at bounding box center [832, 248] width 87 height 131
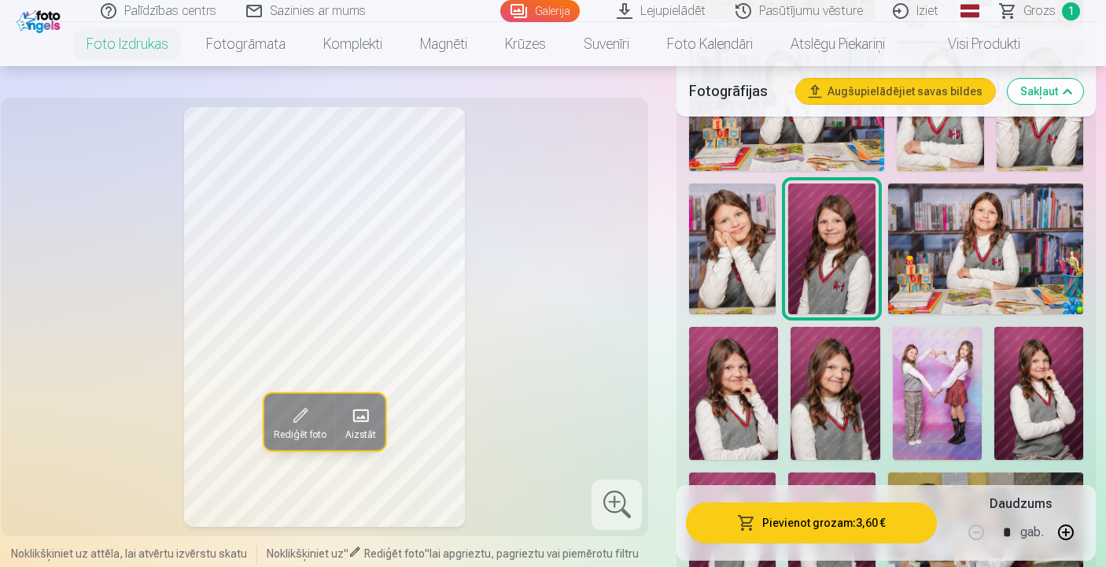
click at [835, 364] on img at bounding box center [835, 394] width 89 height 134
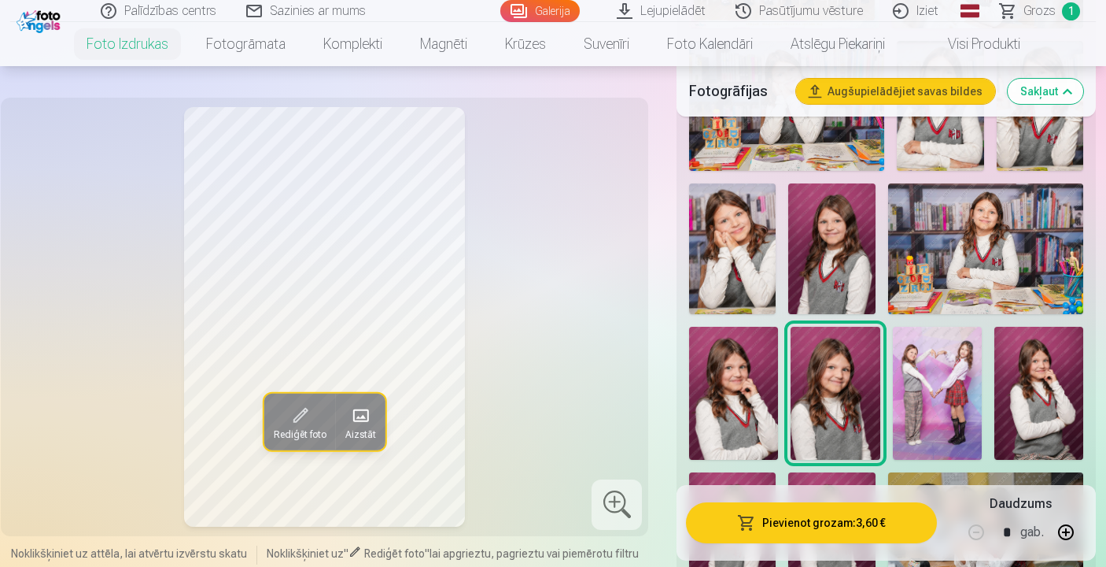
scroll to position [728, 0]
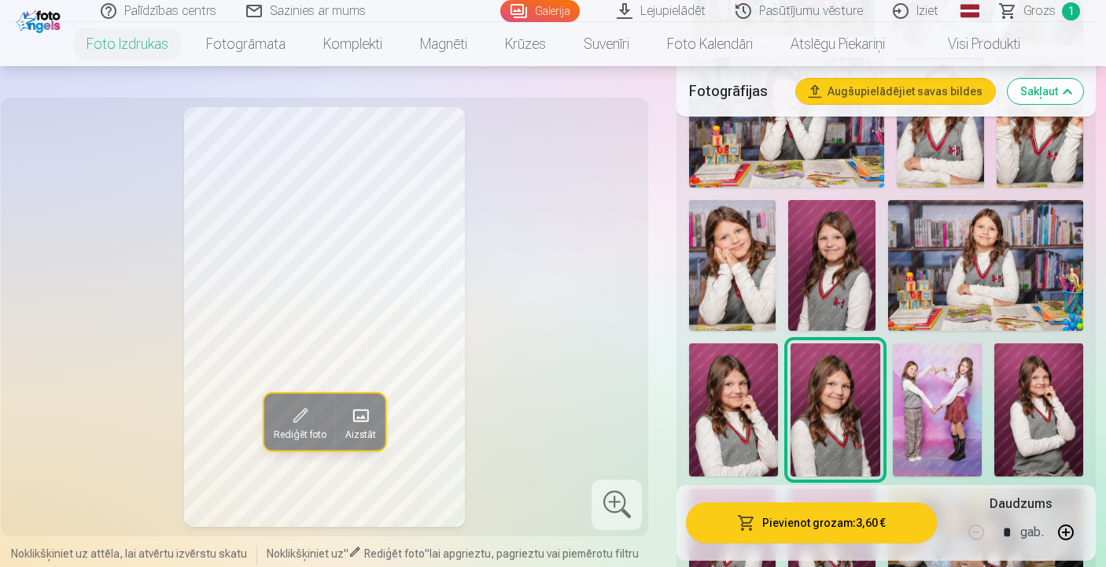
click at [730, 277] on img at bounding box center [732, 265] width 87 height 130
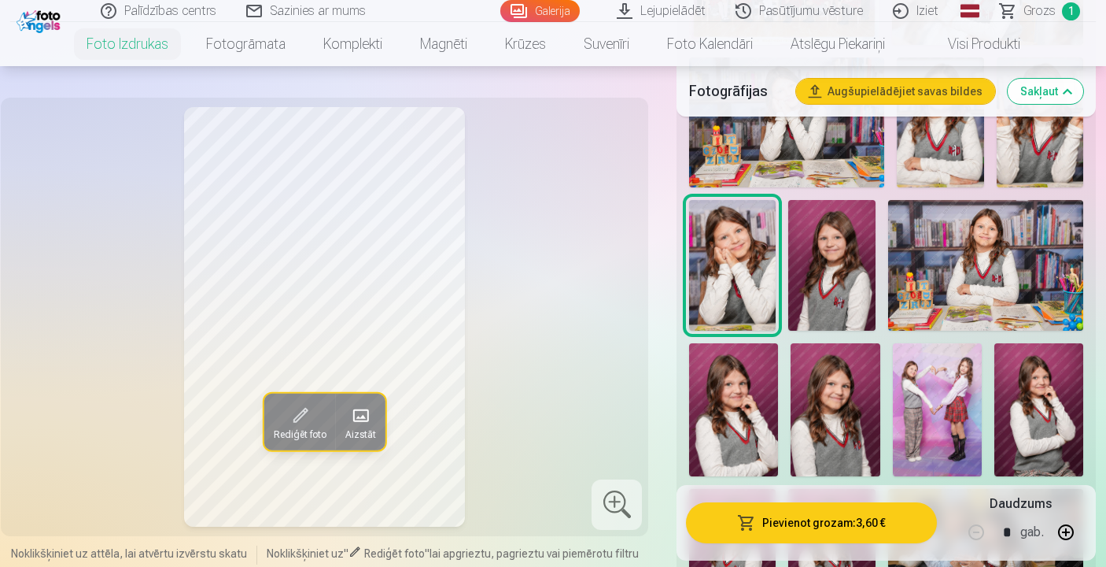
click at [833, 388] on img at bounding box center [835, 410] width 89 height 134
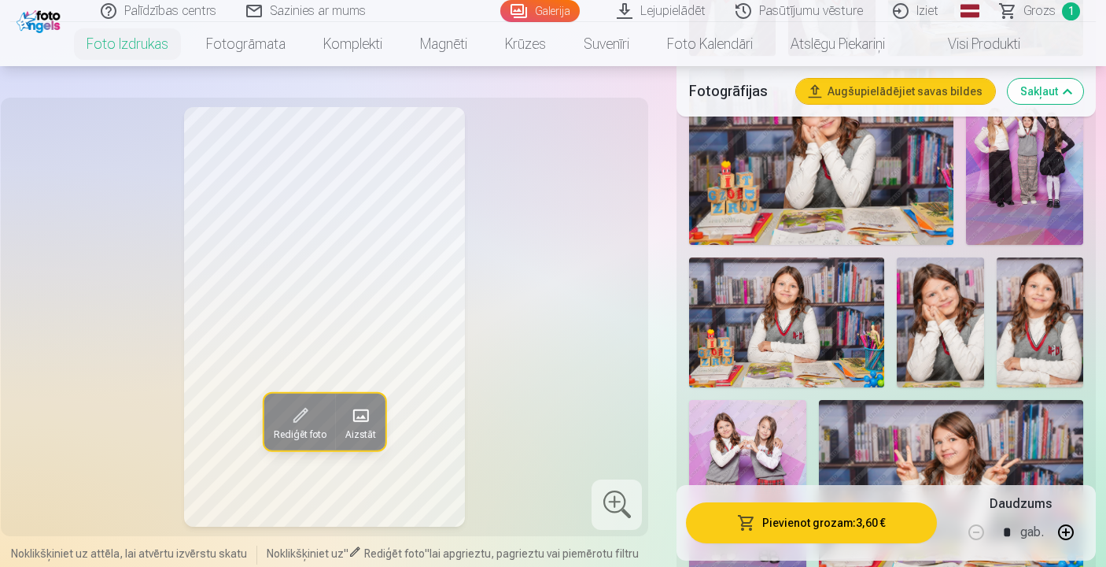
scroll to position [1294, 0]
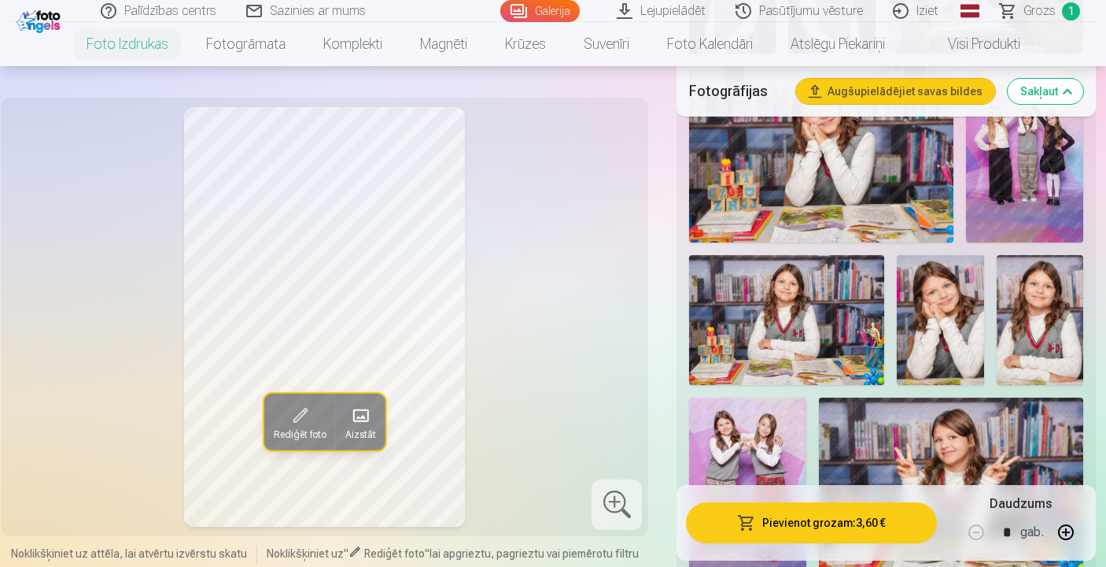
click at [1047, 150] on img at bounding box center [1024, 154] width 117 height 176
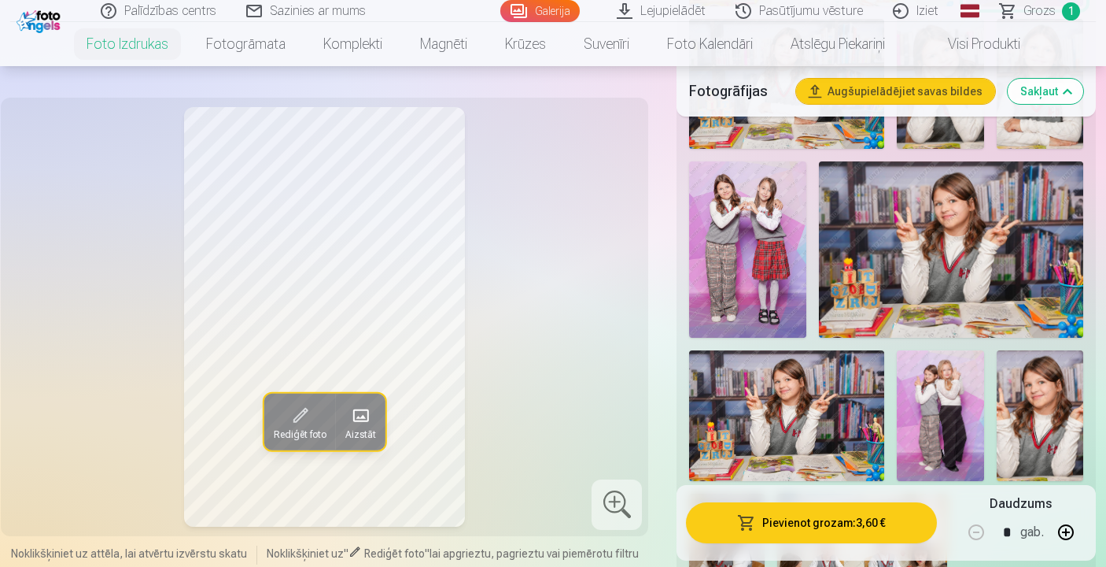
scroll to position [1529, 0]
click at [776, 249] on img at bounding box center [747, 250] width 117 height 176
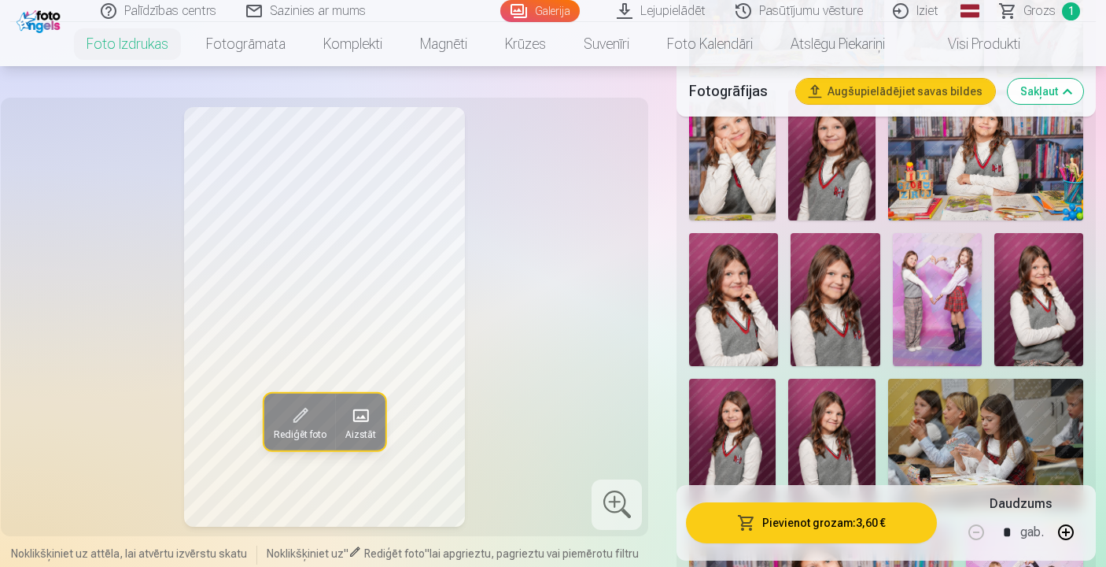
scroll to position [837, 0]
click at [947, 279] on img at bounding box center [937, 301] width 89 height 134
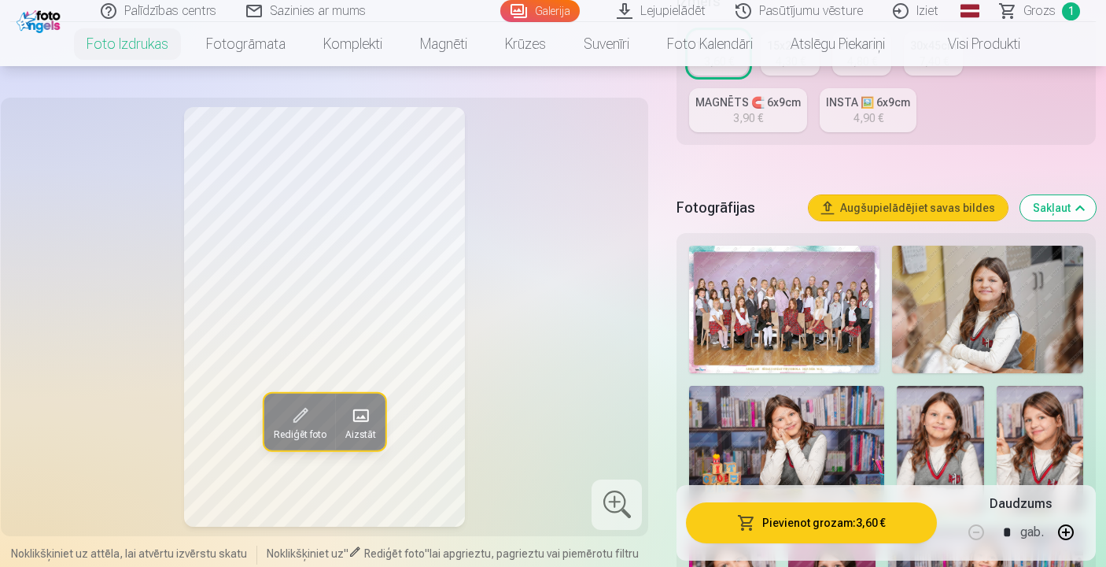
scroll to position [401, 0]
click at [948, 320] on img at bounding box center [987, 308] width 191 height 127
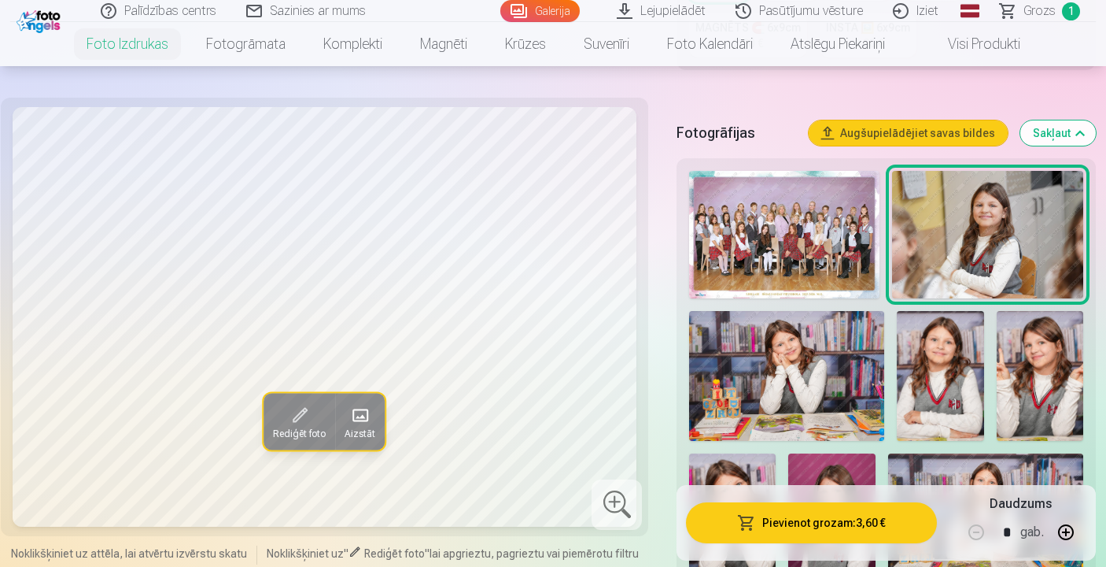
scroll to position [477, 0]
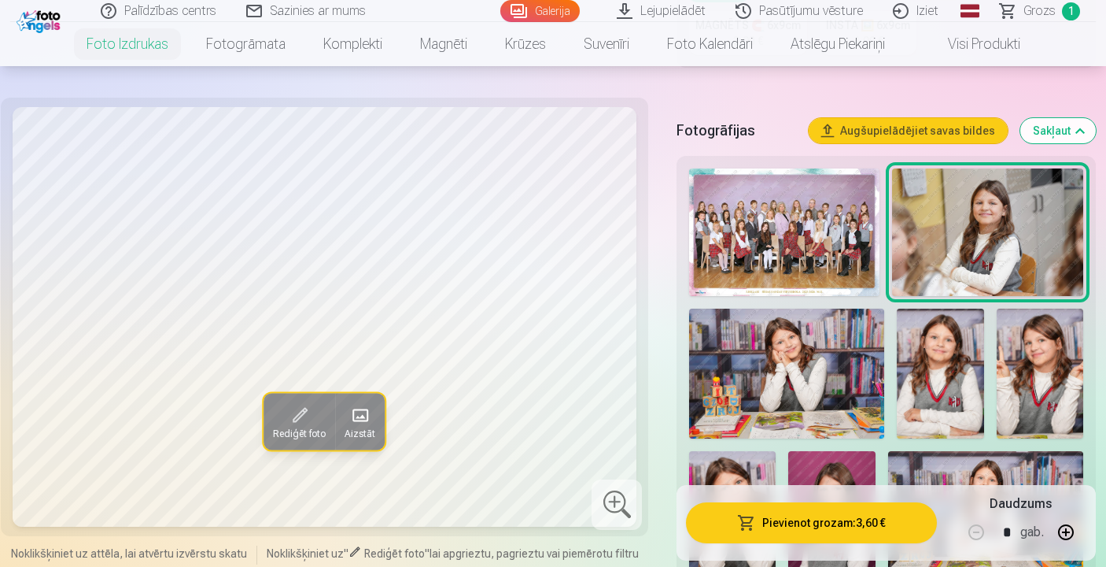
click at [805, 347] on img at bounding box center [786, 373] width 195 height 130
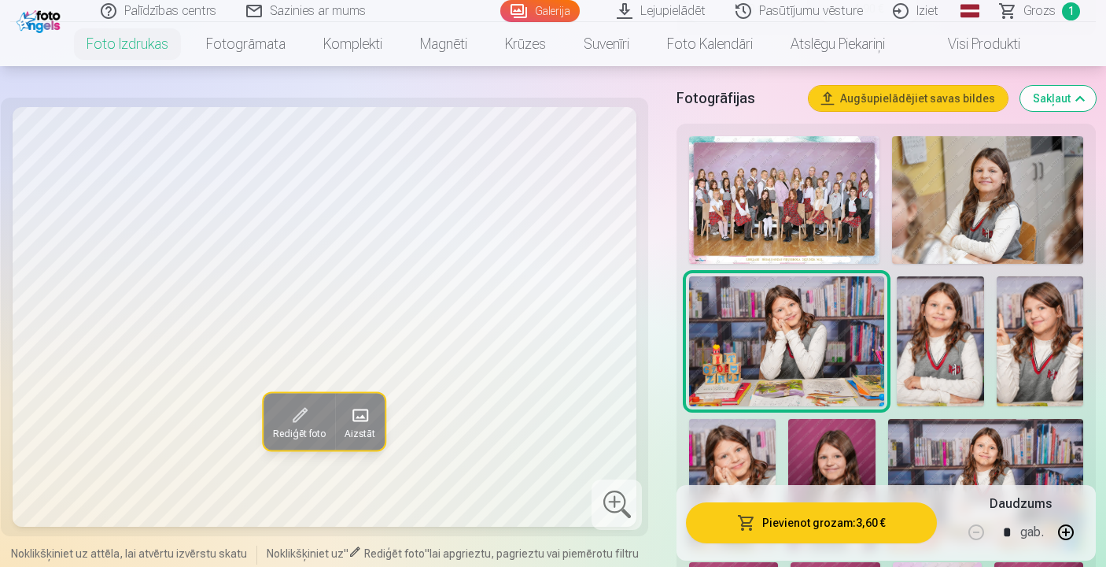
scroll to position [516, 0]
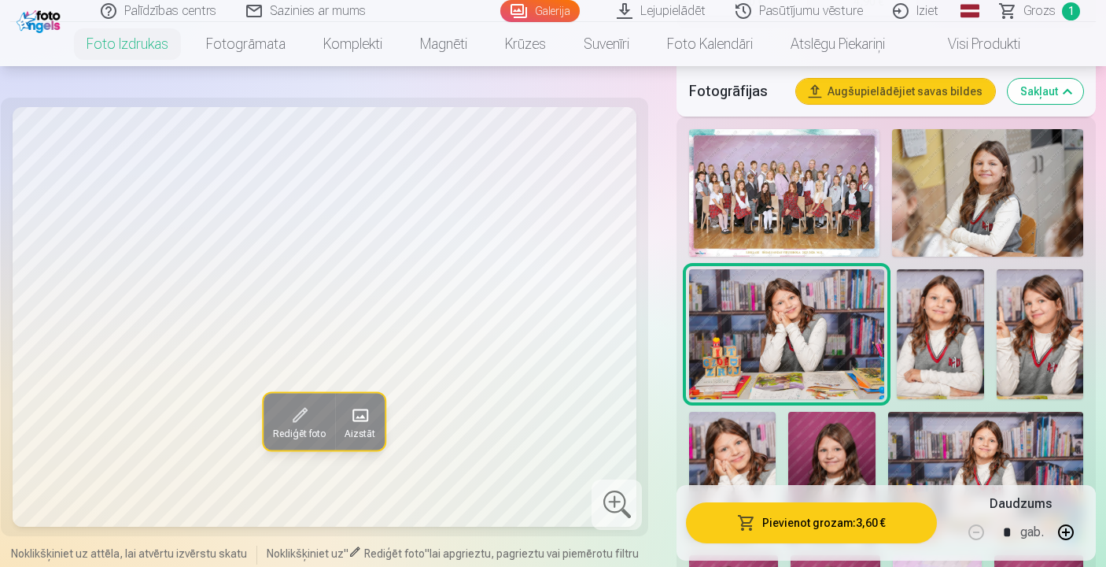
click at [936, 360] on img at bounding box center [940, 334] width 87 height 130
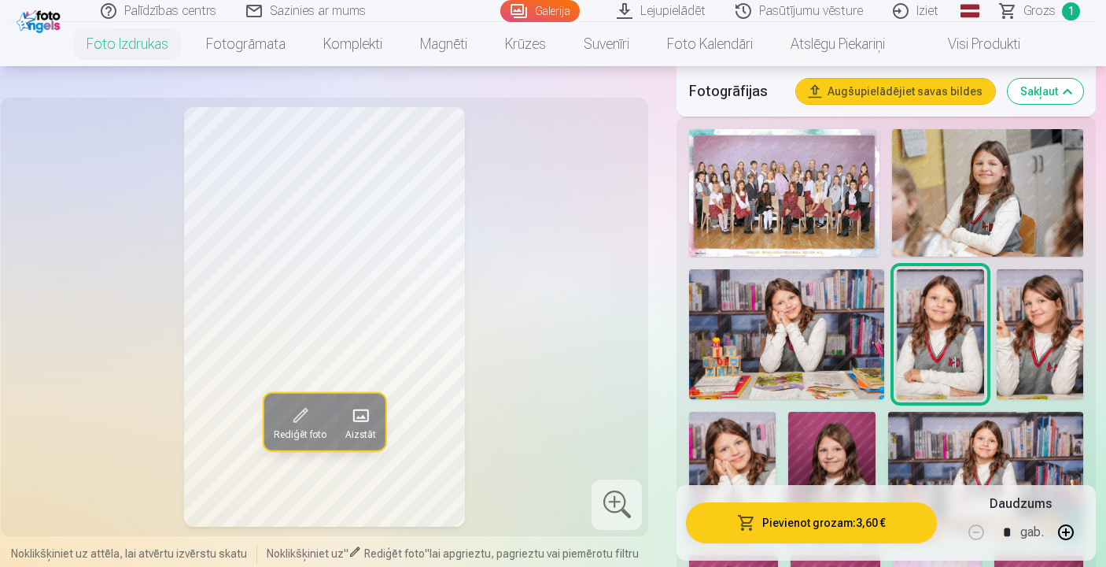
click at [1026, 342] on img at bounding box center [1040, 334] width 87 height 130
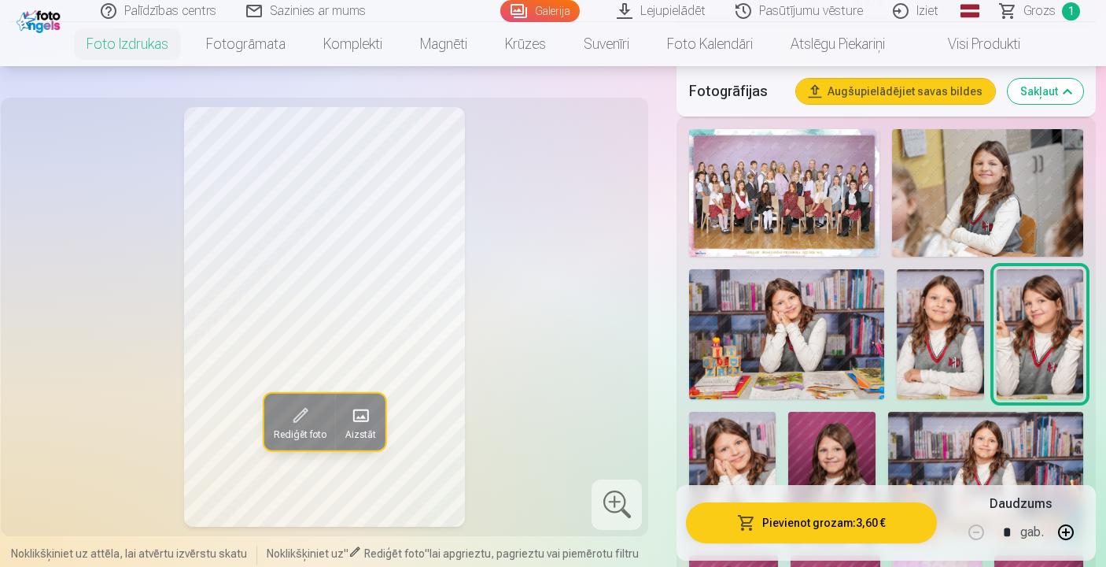
click at [956, 342] on img at bounding box center [940, 334] width 87 height 130
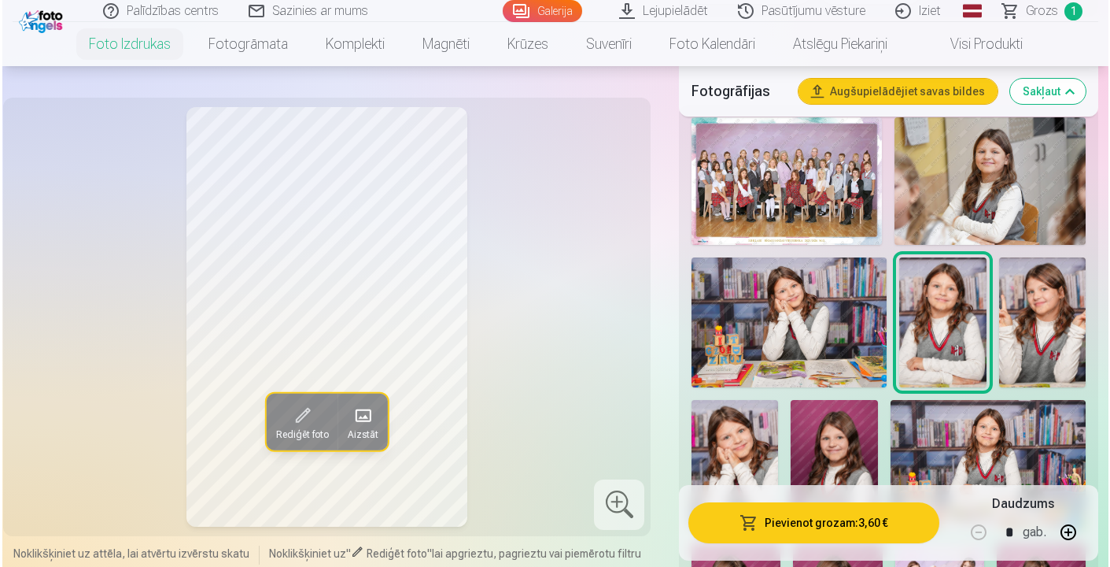
scroll to position [550, 0]
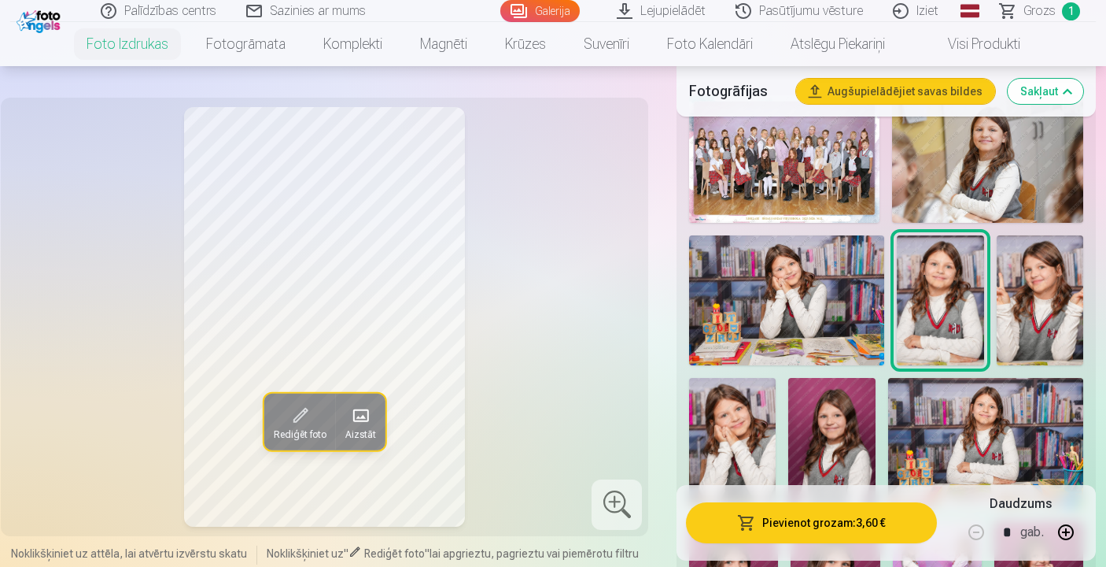
click at [811, 517] on button "Pievienot grozam : 3,60 €" at bounding box center [811, 522] width 251 height 41
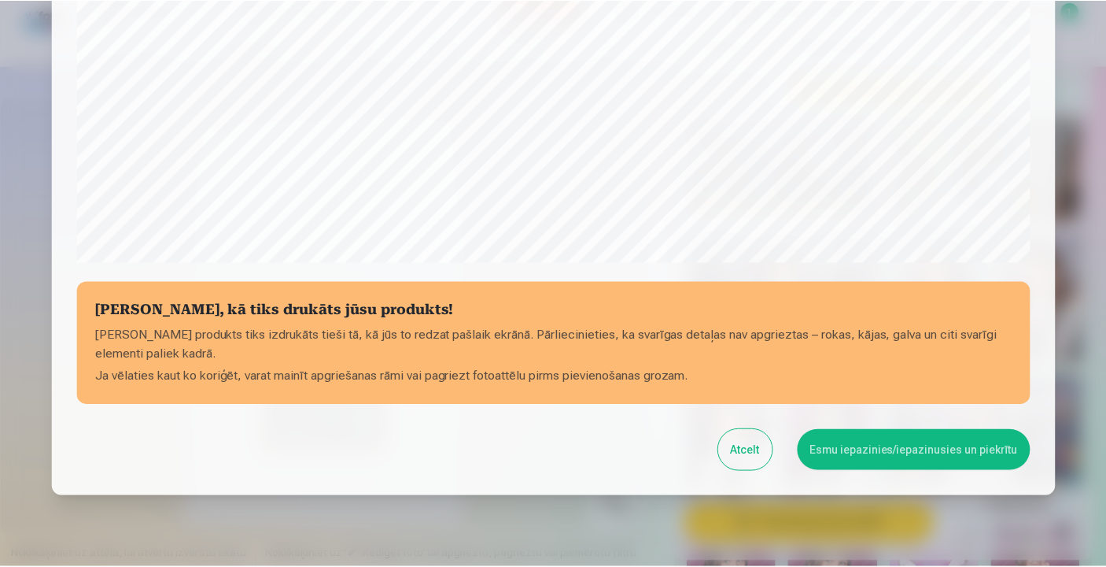
scroll to position [567, 0]
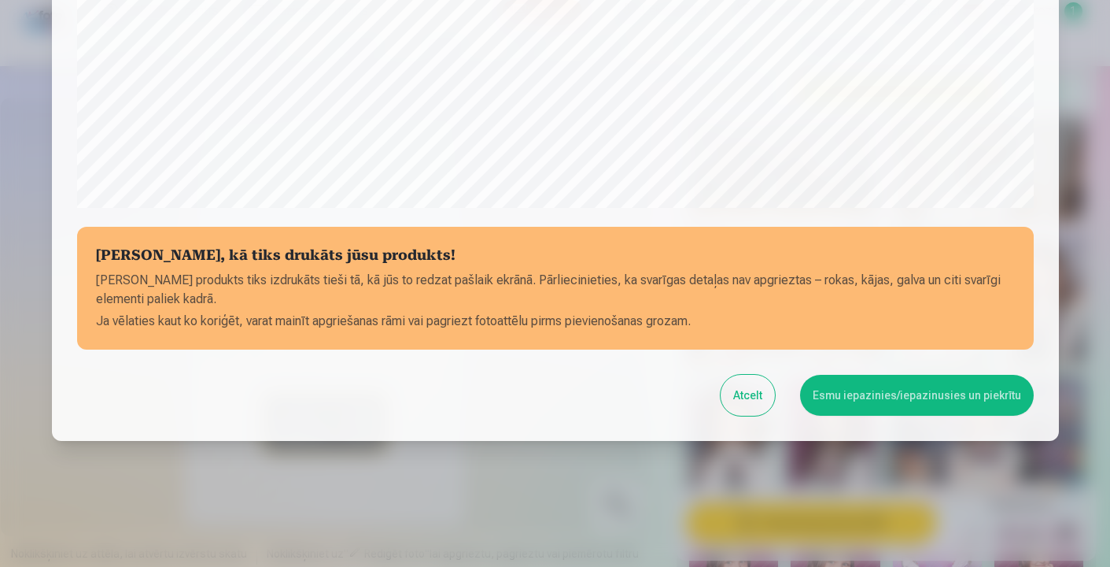
click at [836, 396] on button "Esmu iepazinies/iepazinusies un piekrītu" at bounding box center [917, 395] width 234 height 41
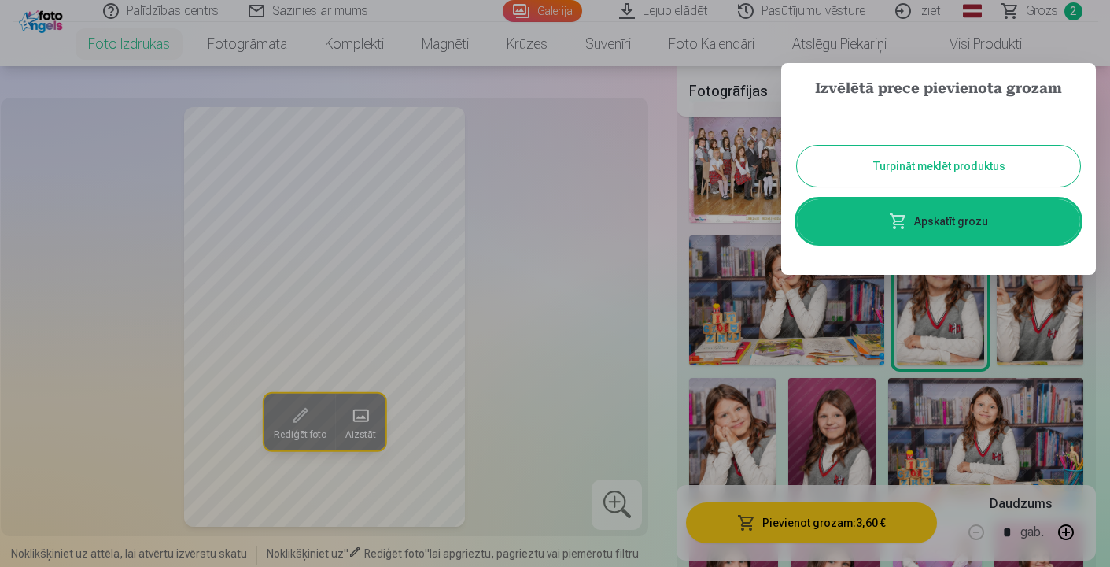
click at [895, 166] on button "Turpināt meklēt produktus" at bounding box center [938, 166] width 283 height 41
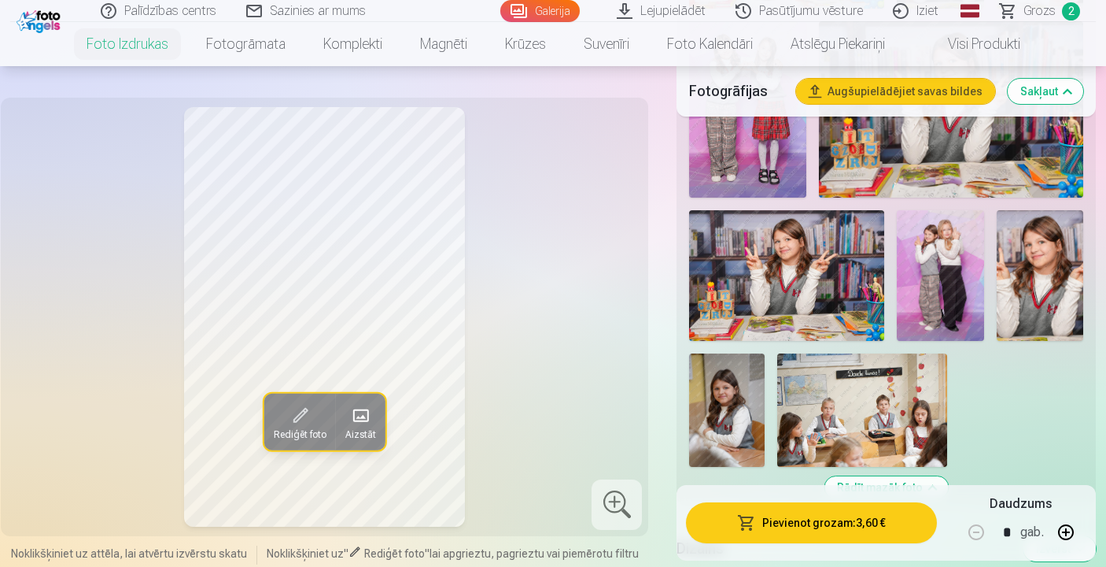
scroll to position [1678, 0]
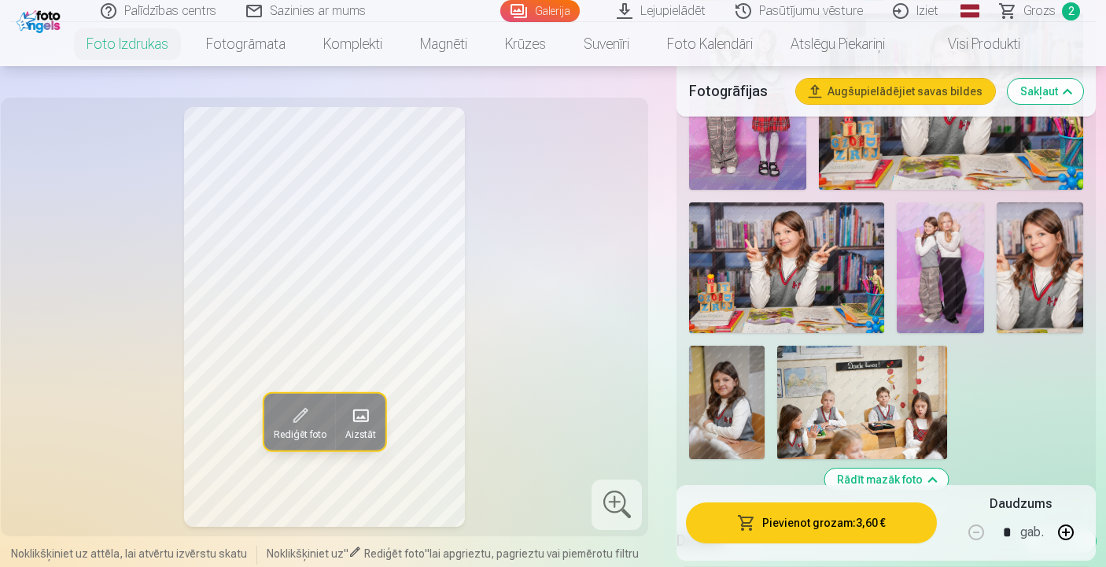
click at [951, 293] on img at bounding box center [940, 267] width 87 height 131
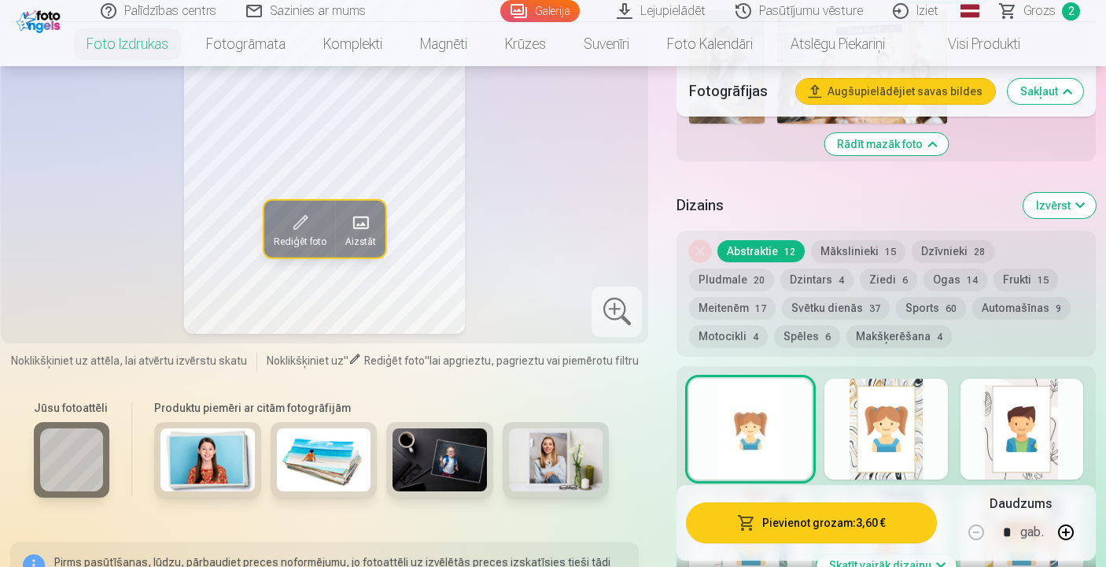
scroll to position [2014, 0]
click at [853, 242] on button "Mākslinieki 15" at bounding box center [858, 250] width 94 height 22
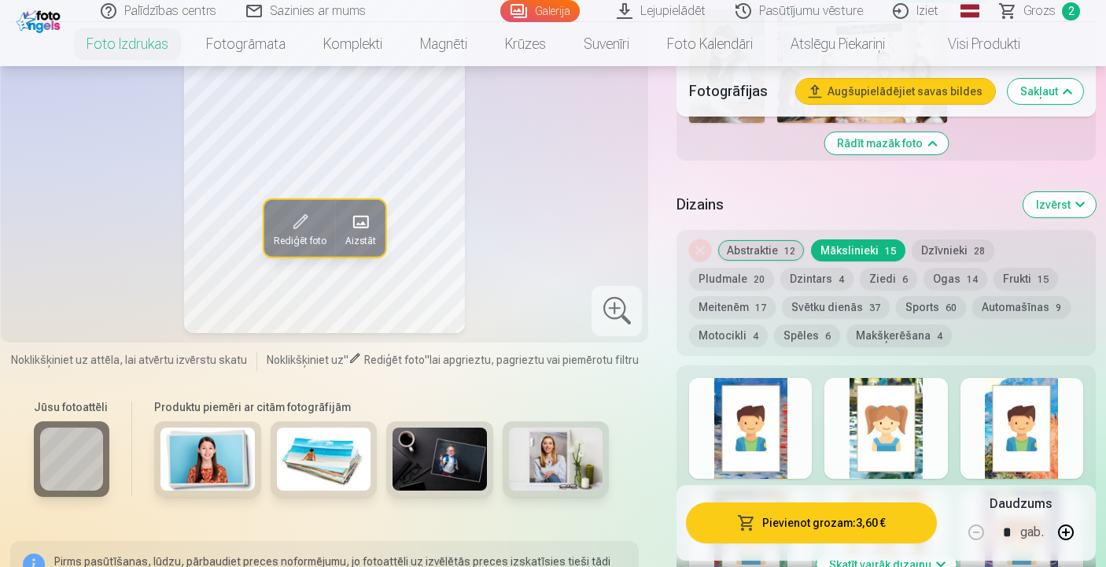
click at [939, 251] on button "Dzīvnieki 28" at bounding box center [953, 250] width 83 height 22
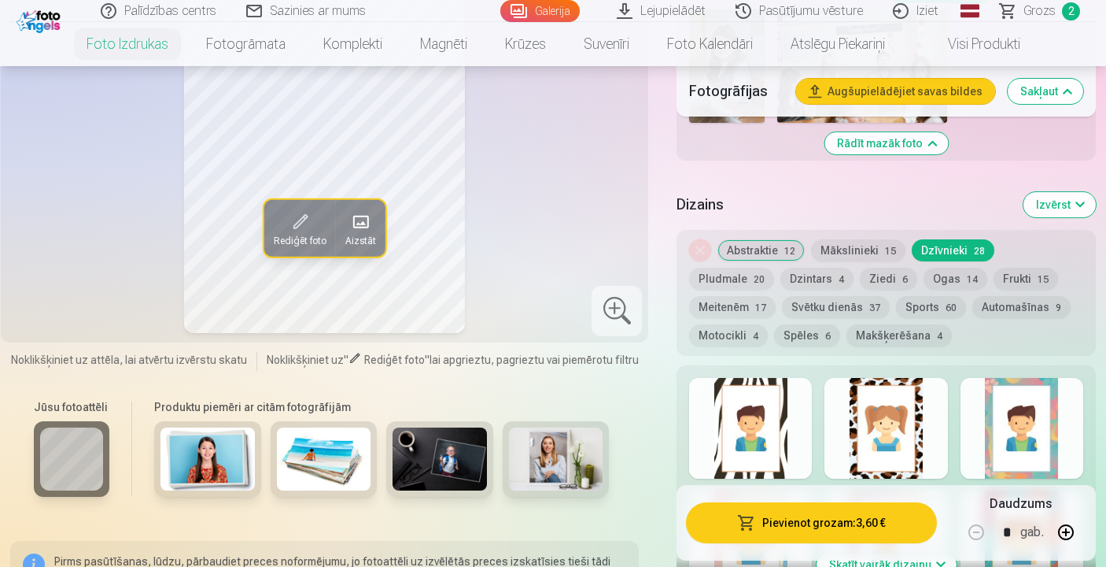
click at [750, 253] on button "Abstraktie 12" at bounding box center [761, 250] width 87 height 22
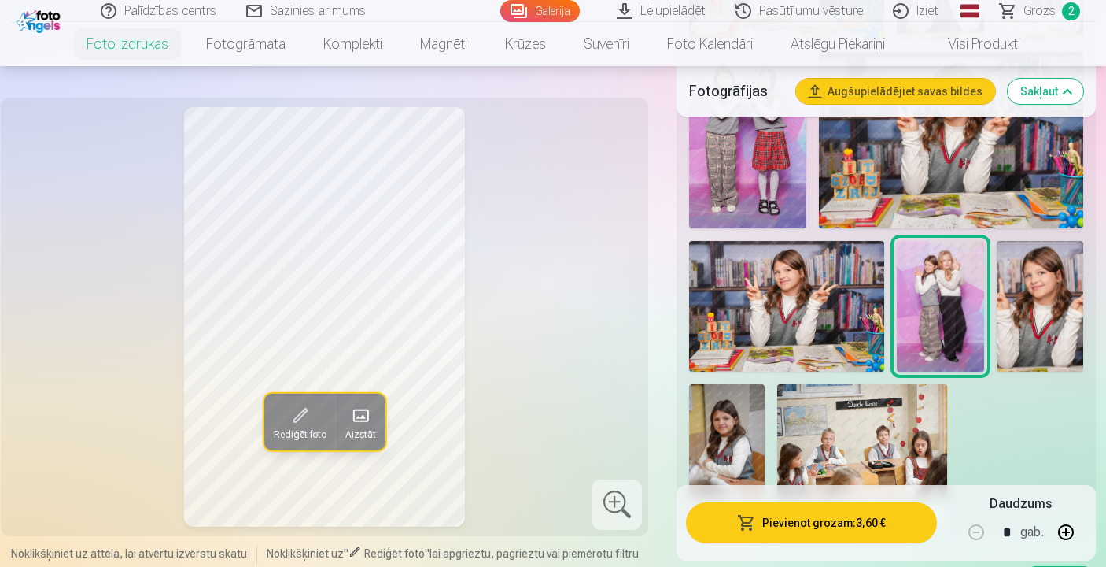
scroll to position [1638, 0]
click at [952, 287] on img at bounding box center [940, 307] width 87 height 131
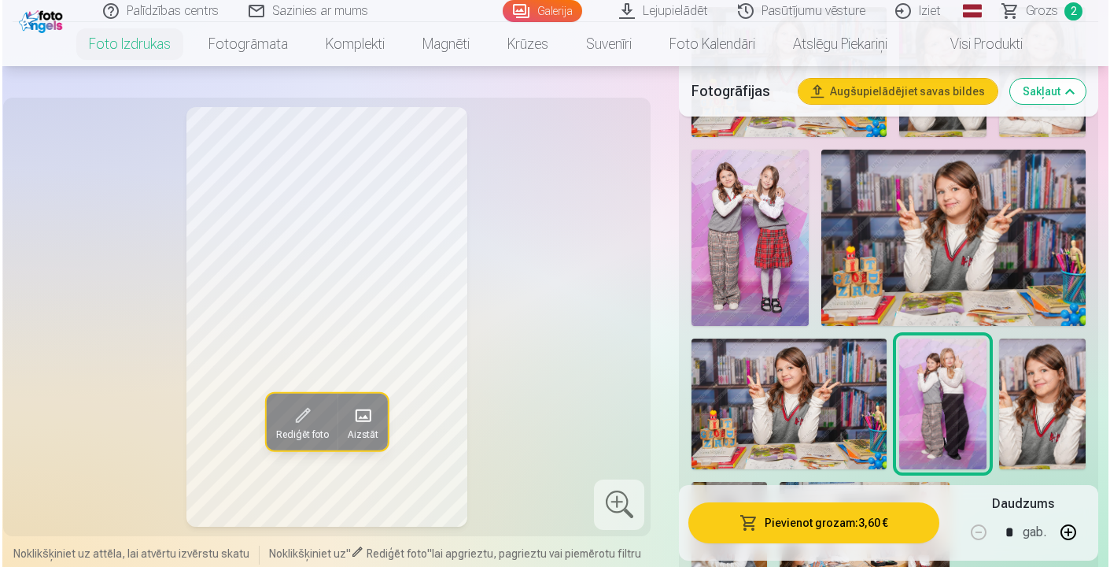
scroll to position [1542, 0]
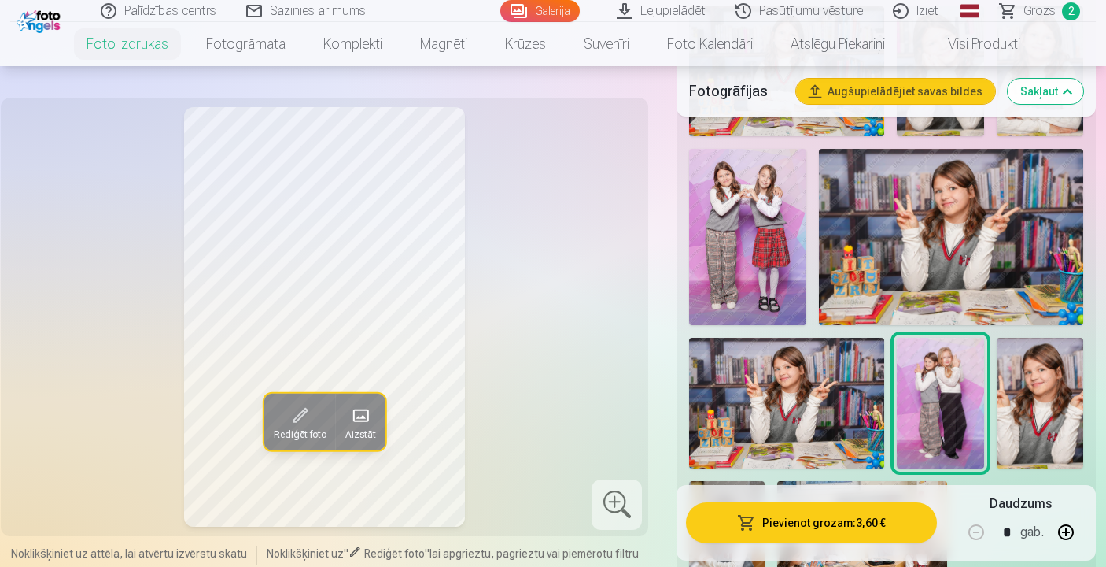
click at [748, 201] on img at bounding box center [747, 237] width 117 height 176
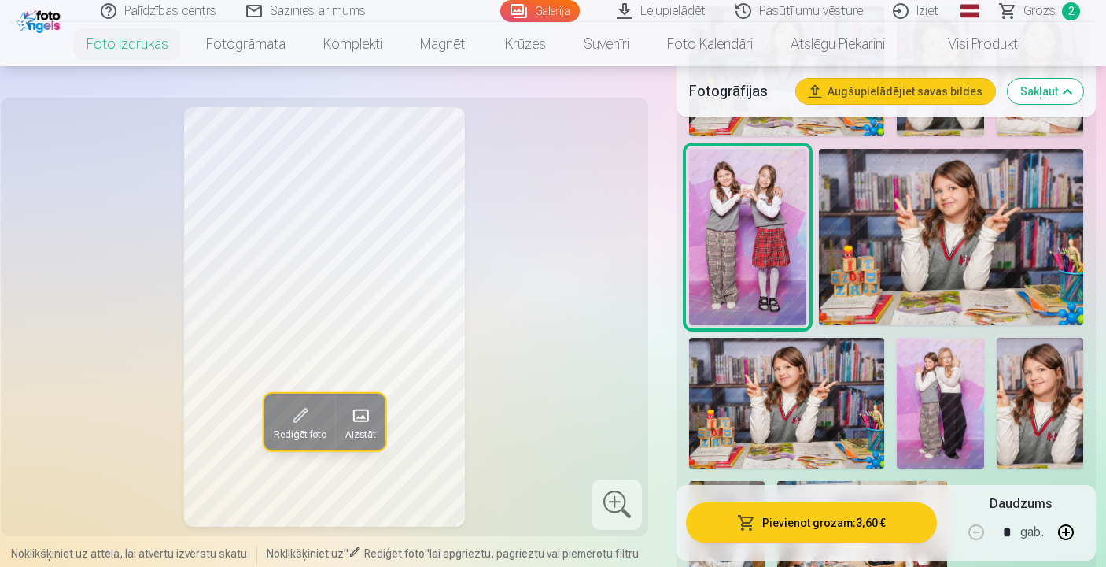
click at [933, 386] on img at bounding box center [940, 403] width 87 height 131
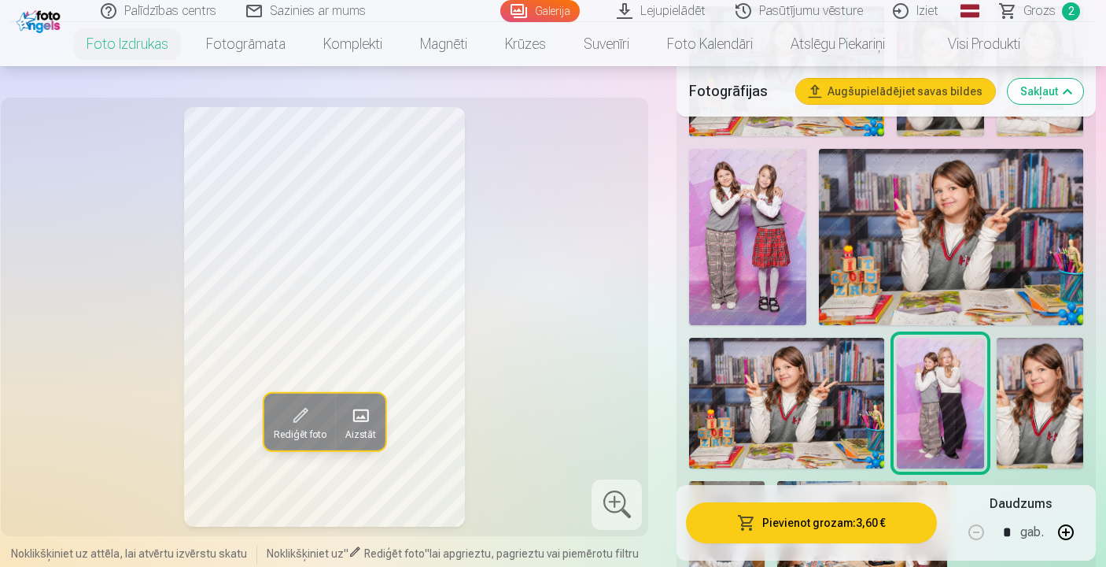
click at [779, 522] on button "Pievienot grozam : 3,60 €" at bounding box center [811, 522] width 251 height 41
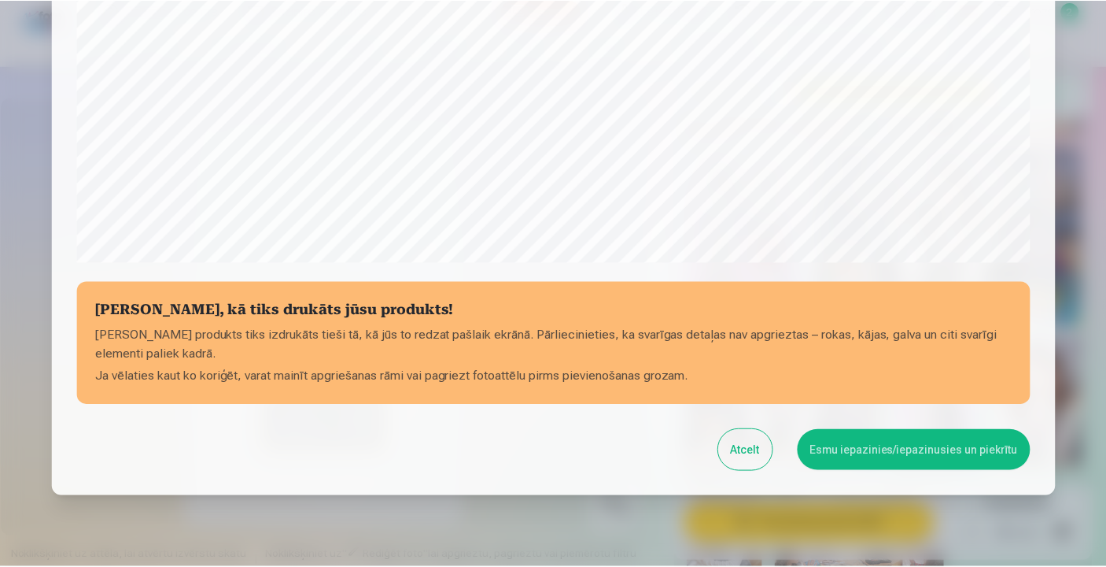
scroll to position [567, 0]
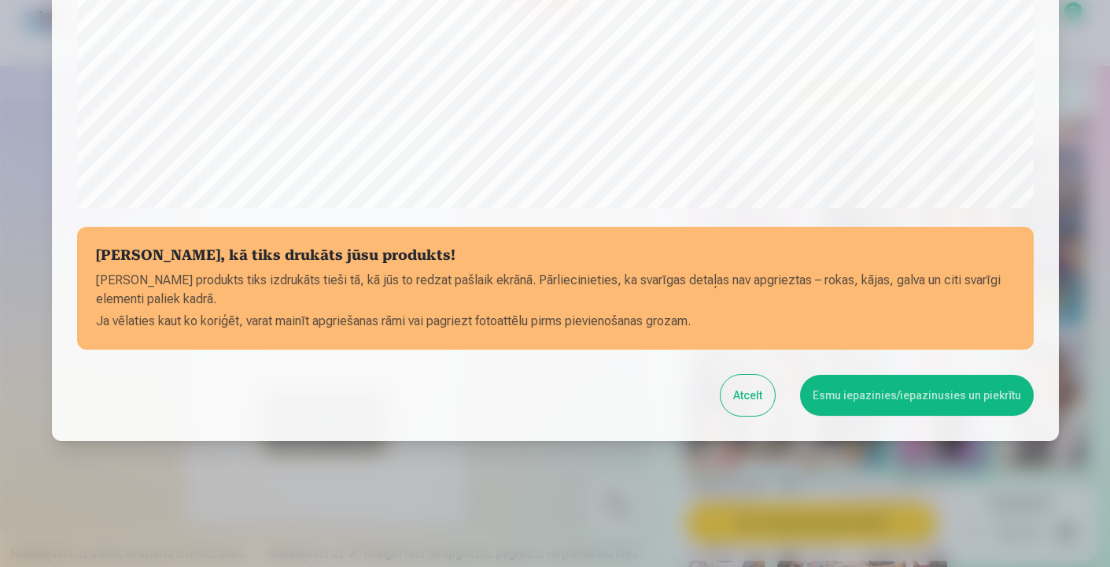
click at [867, 409] on button "Esmu iepazinies/iepazinusies un piekrītu" at bounding box center [917, 395] width 234 height 41
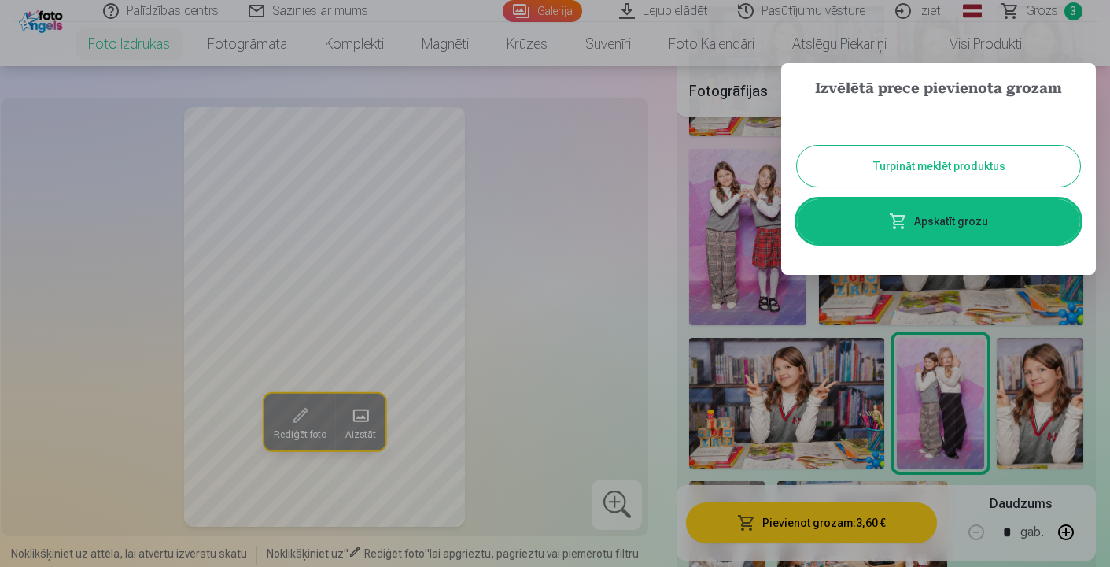
click at [941, 217] on link "Apskatīt grozu" at bounding box center [938, 221] width 283 height 44
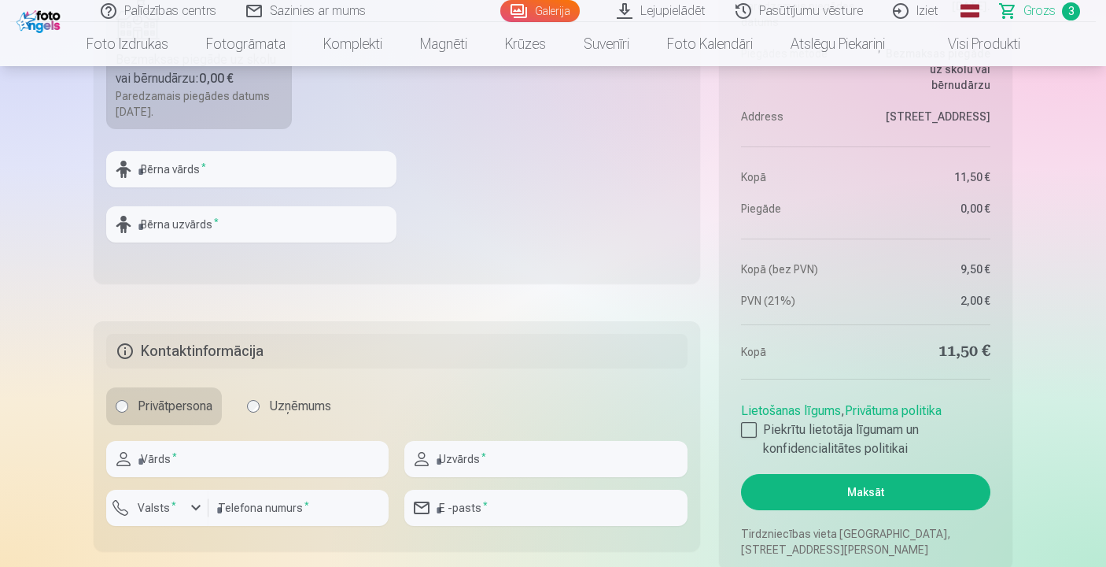
scroll to position [1005, 0]
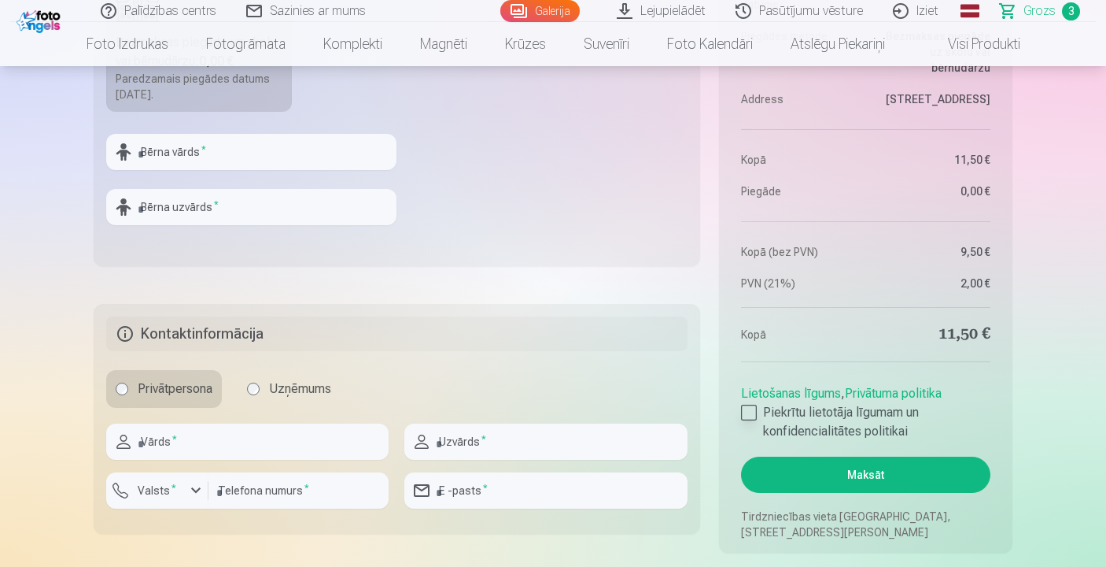
click at [745, 412] on div at bounding box center [749, 413] width 16 height 16
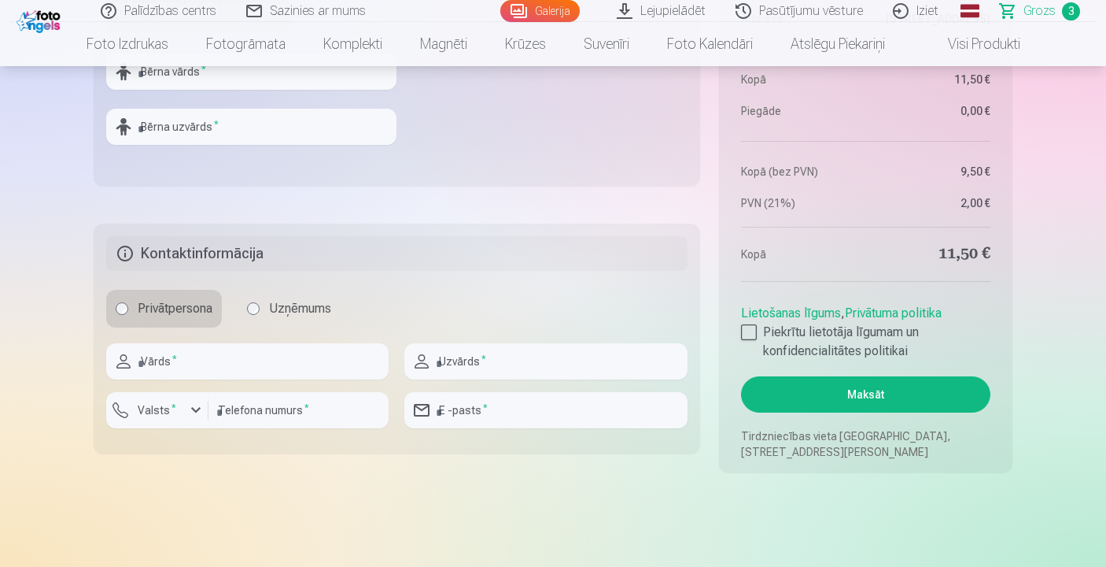
scroll to position [1077, 0]
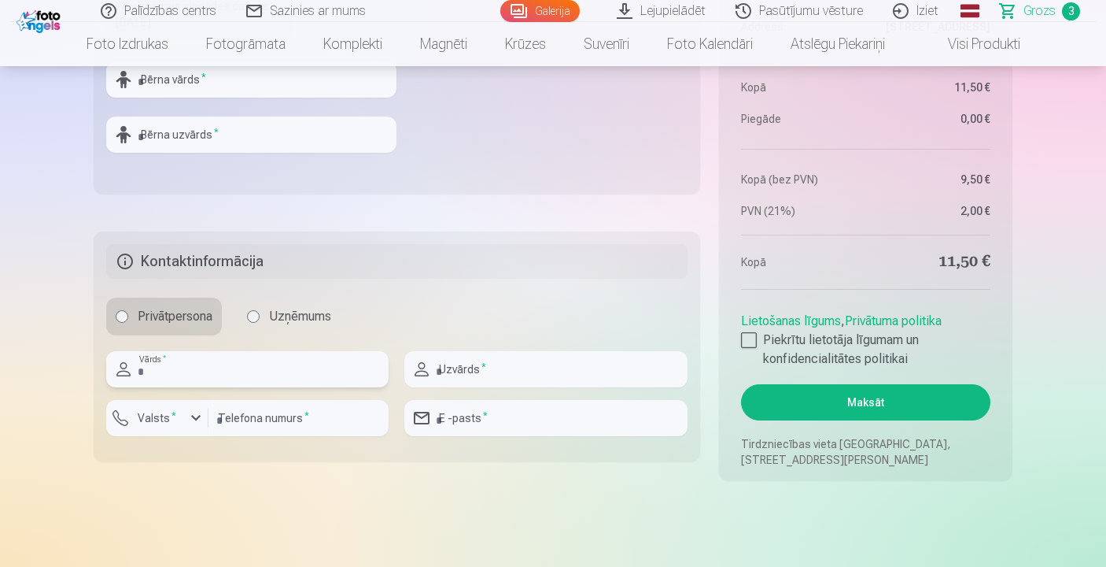
click at [353, 366] on input "text" at bounding box center [247, 369] width 283 height 36
type input "********"
type input "**********"
click at [287, 422] on input "number" at bounding box center [299, 418] width 180 height 36
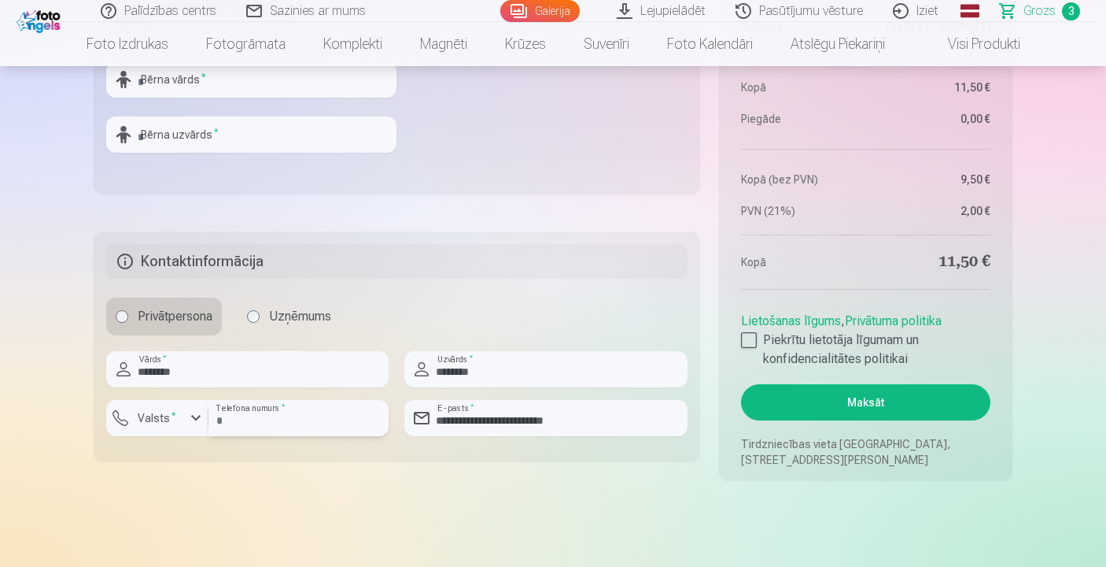
type input "********"
click at [879, 411] on button "Maksāt" at bounding box center [865, 402] width 249 height 36
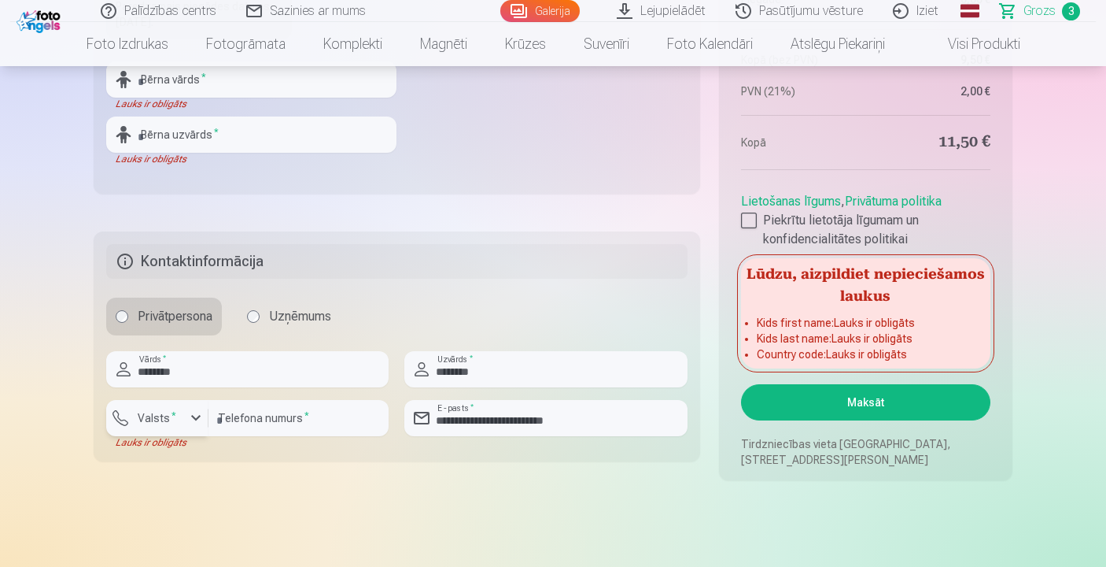
click at [182, 419] on div "button" at bounding box center [161, 420] width 47 height 16
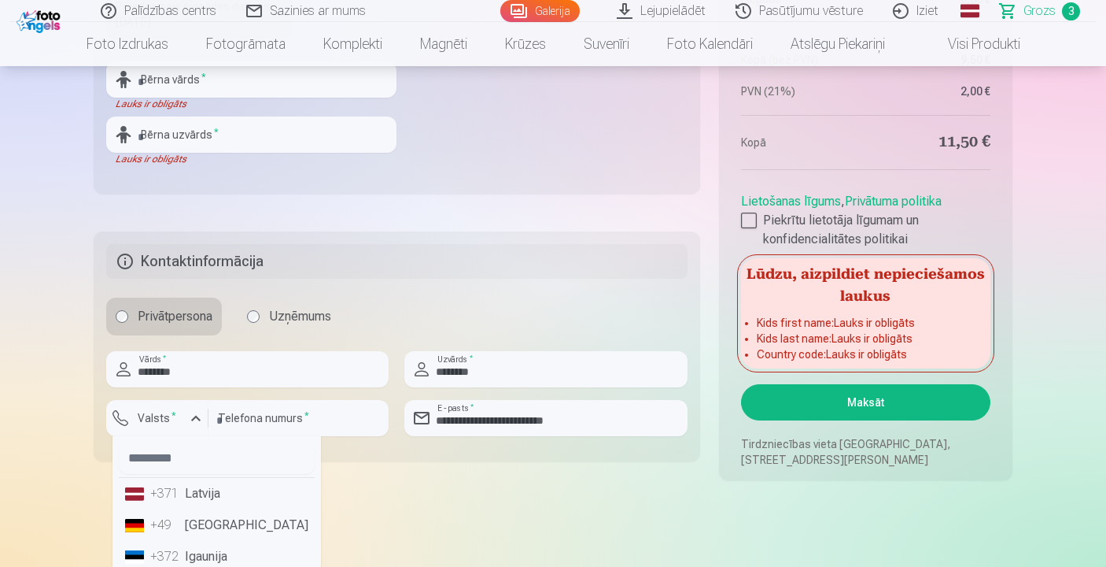
click at [186, 495] on li "+371 Latvija" at bounding box center [217, 493] width 196 height 31
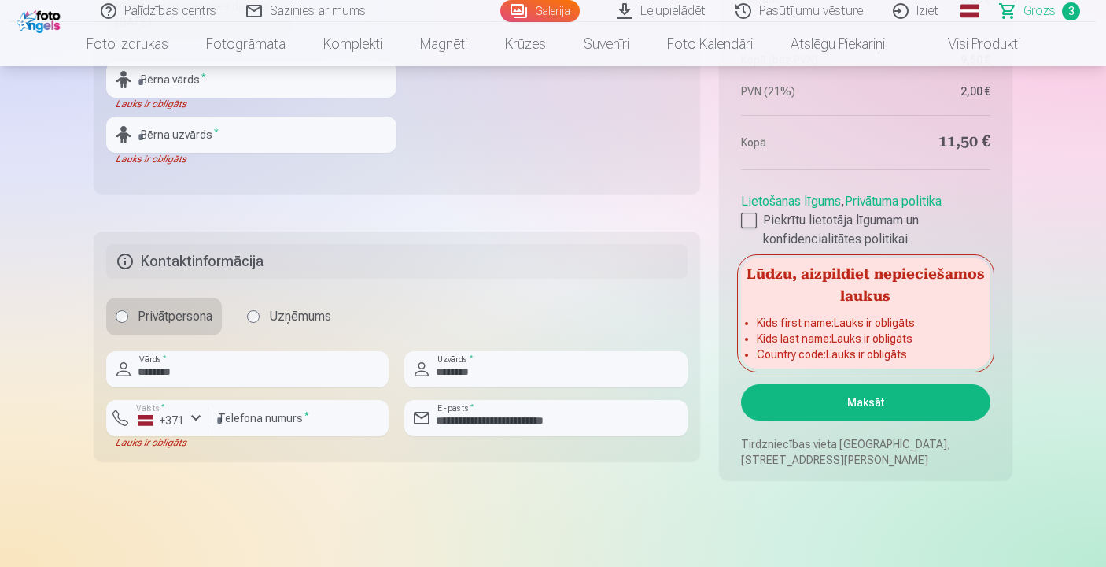
click at [808, 403] on button "Maksāt" at bounding box center [865, 402] width 249 height 36
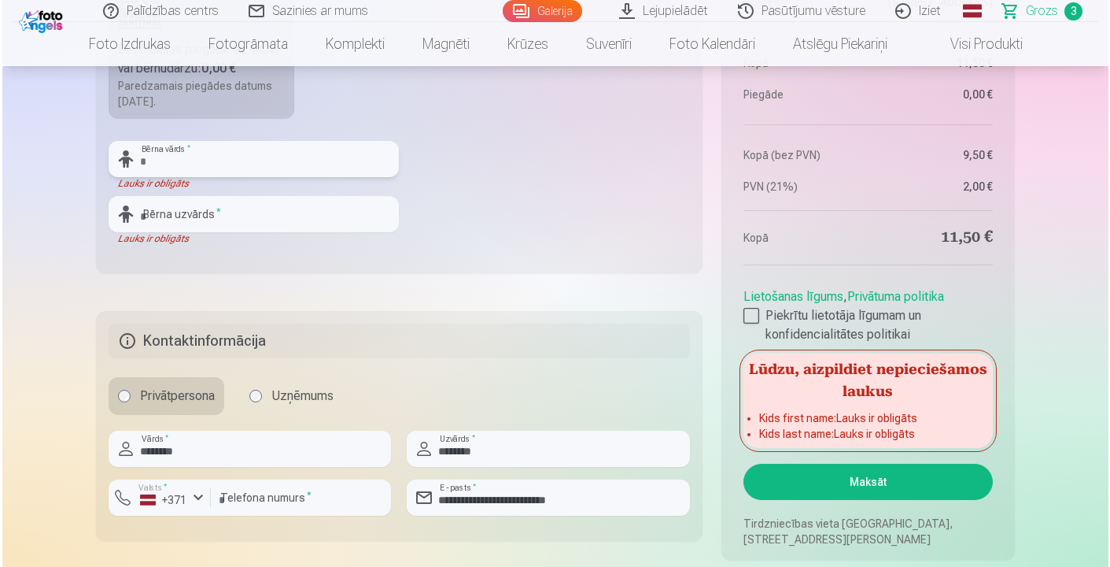
scroll to position [992, 0]
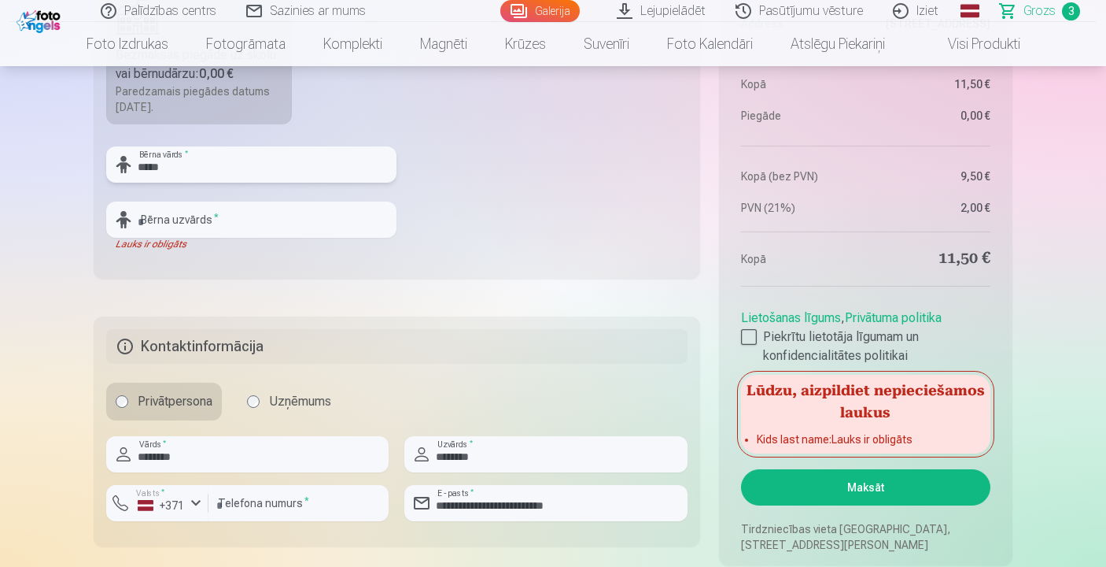
type input "*****"
click at [194, 220] on input "text" at bounding box center [251, 219] width 290 height 36
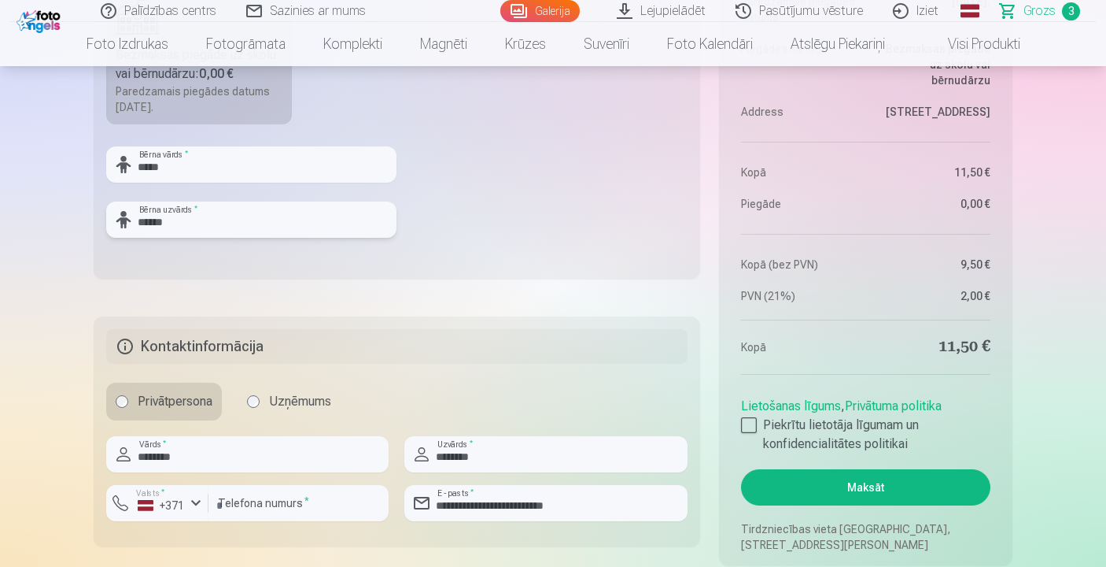
type input "******"
click at [823, 486] on button "Maksāt" at bounding box center [865, 487] width 249 height 36
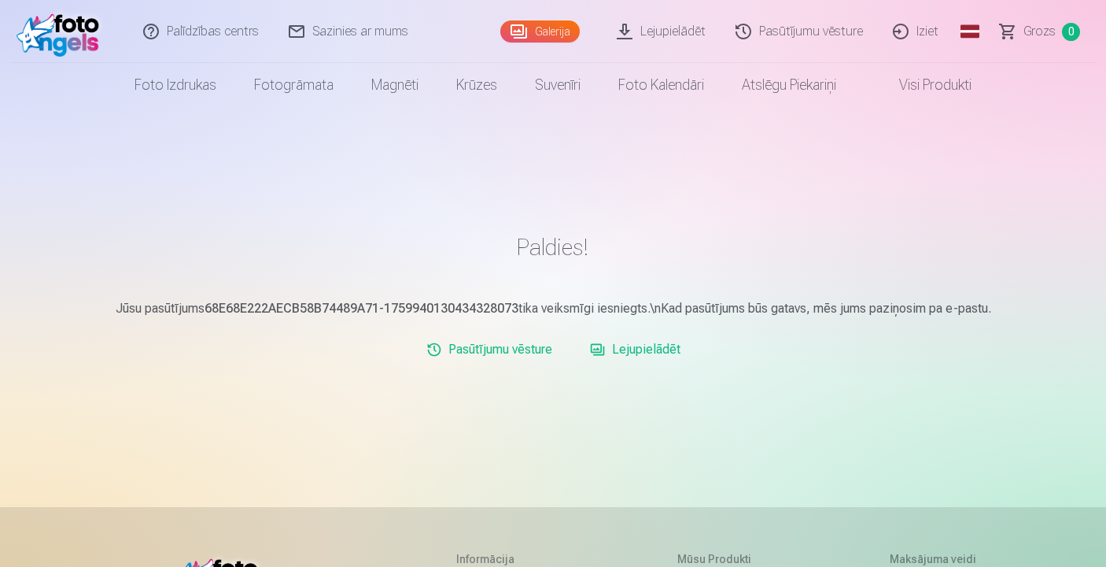
click at [925, 32] on link "Iziet" at bounding box center [917, 31] width 76 height 63
